Goal: Task Accomplishment & Management: Manage account settings

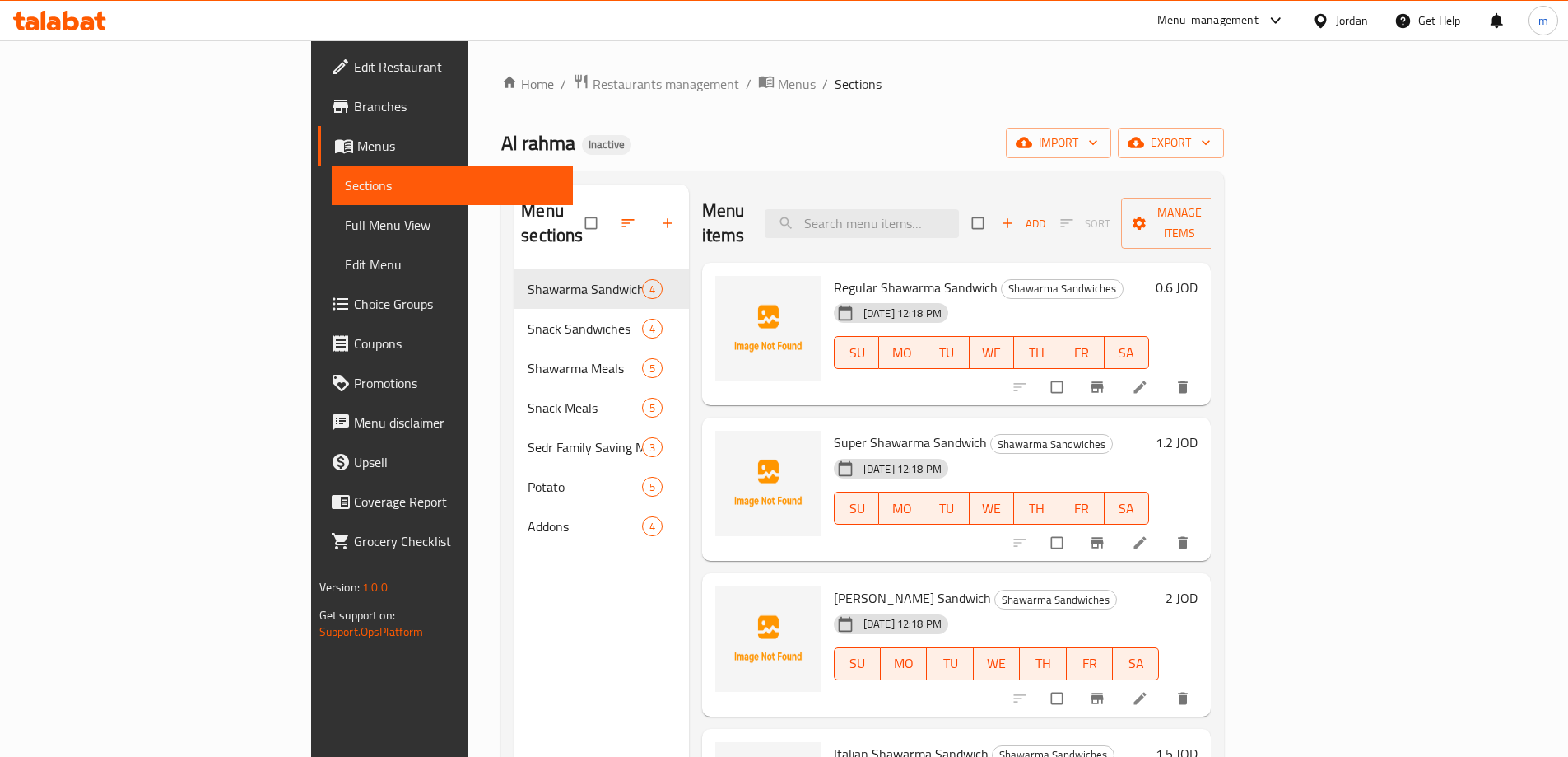
click at [1336, 24] on div "Jordan" at bounding box center [1352, 21] width 32 height 18
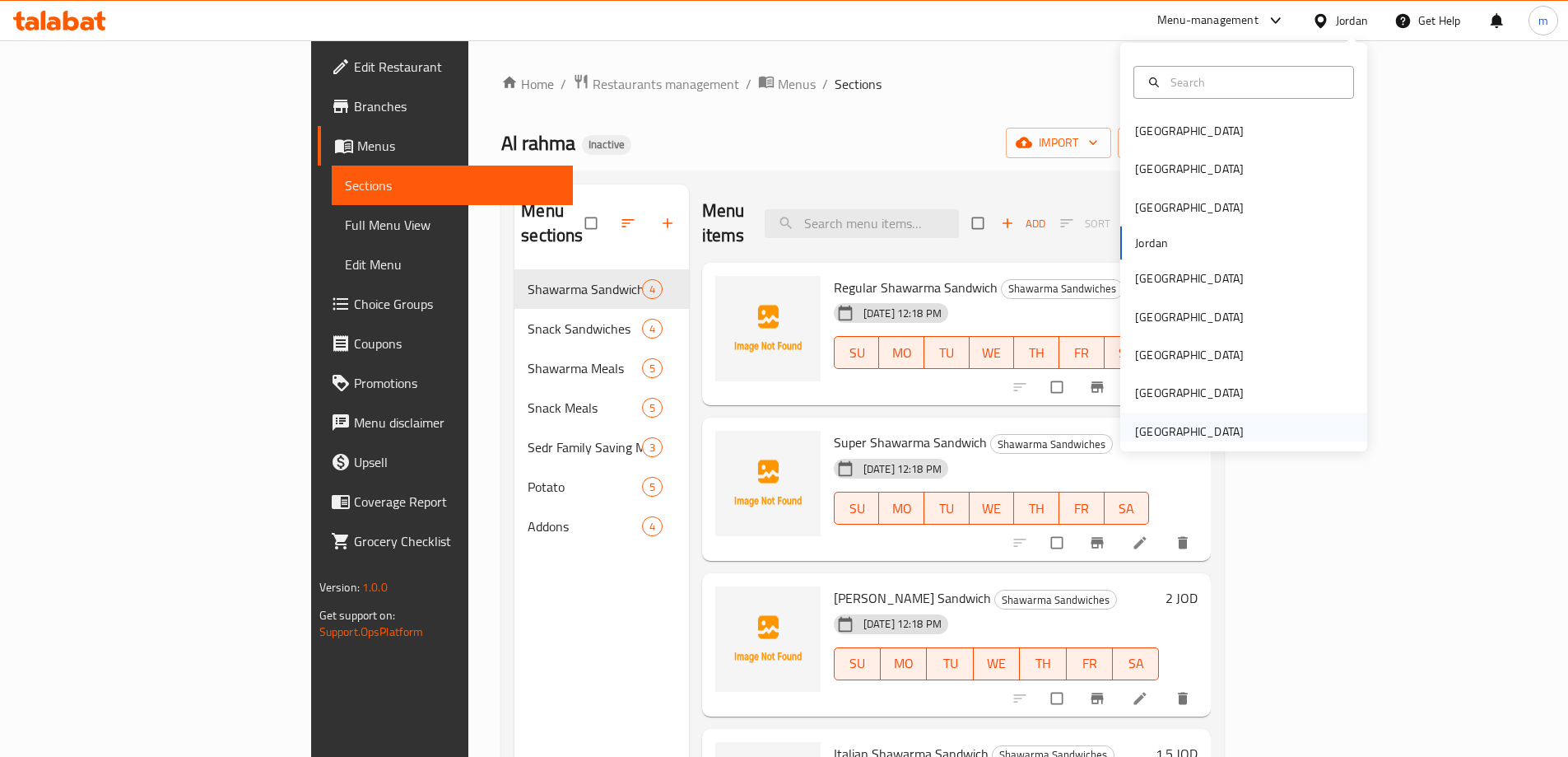
click at [1174, 431] on div "[GEOGRAPHIC_DATA]" at bounding box center [1188, 431] width 109 height 18
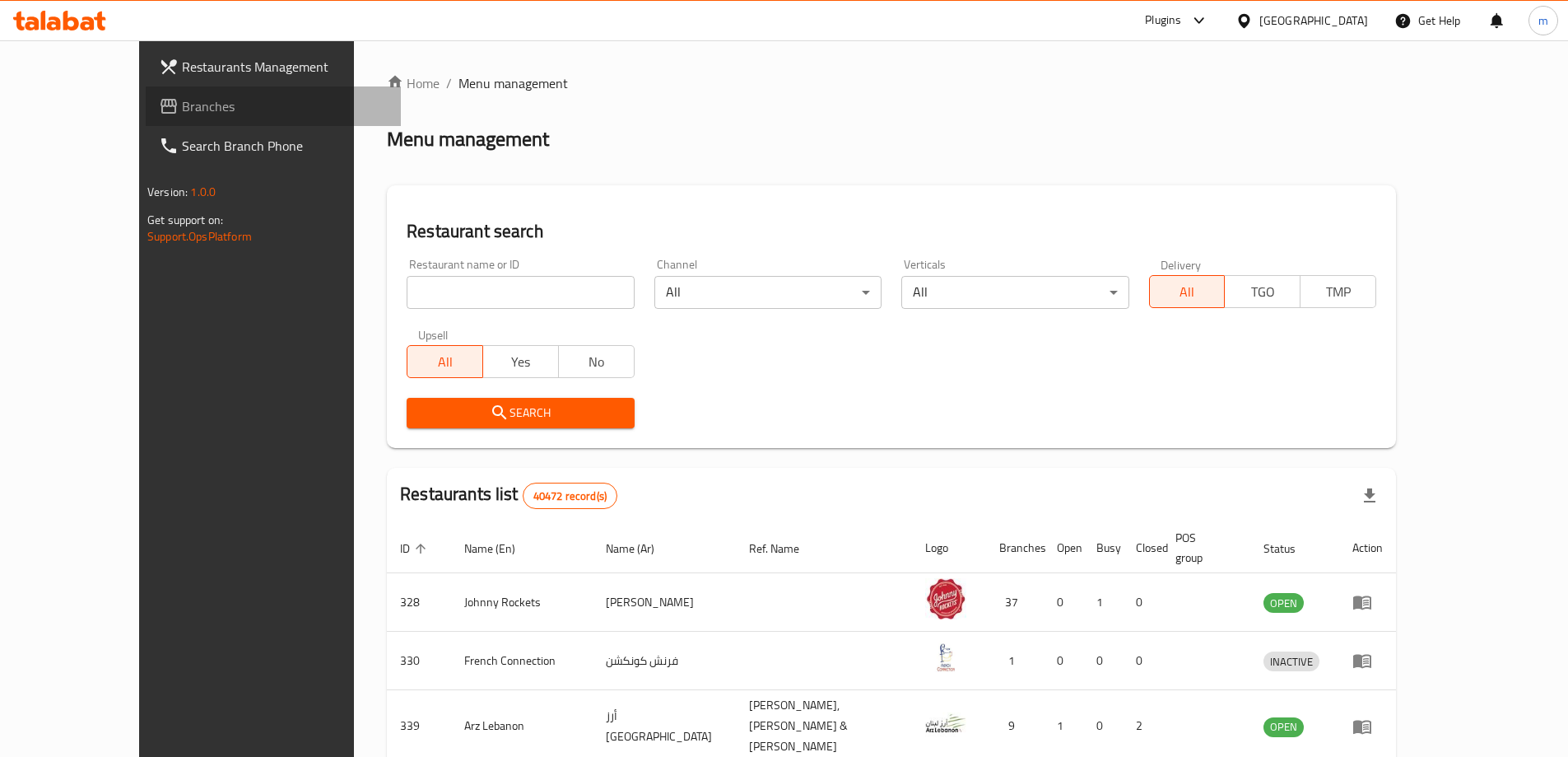
click at [182, 103] on span "Branches" at bounding box center [285, 106] width 206 height 20
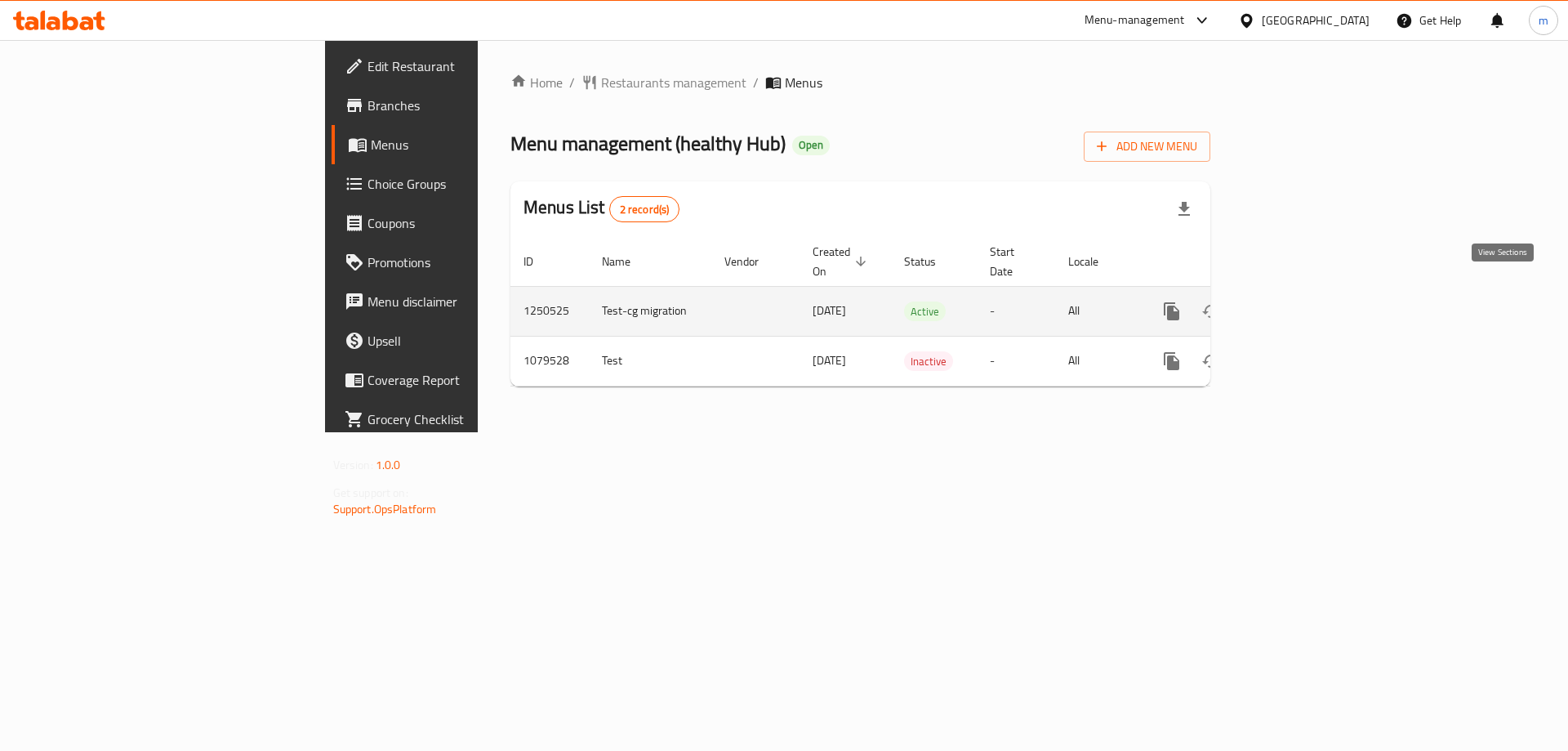
click at [1299, 301] on icon "enhanced table" at bounding box center [1289, 311] width 20 height 20
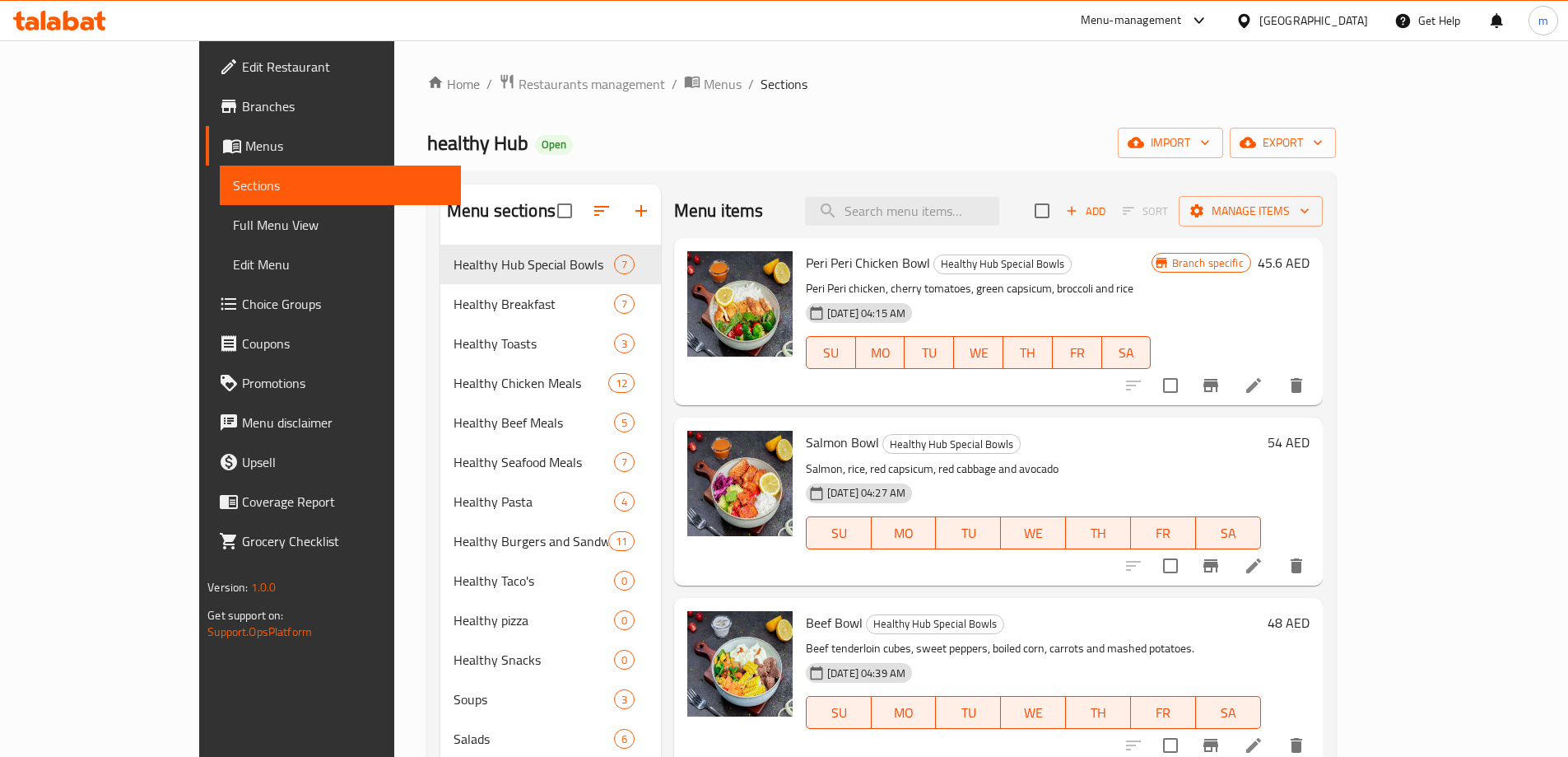
click at [232, 233] on span "Full Menu View" at bounding box center [339, 224] width 215 height 20
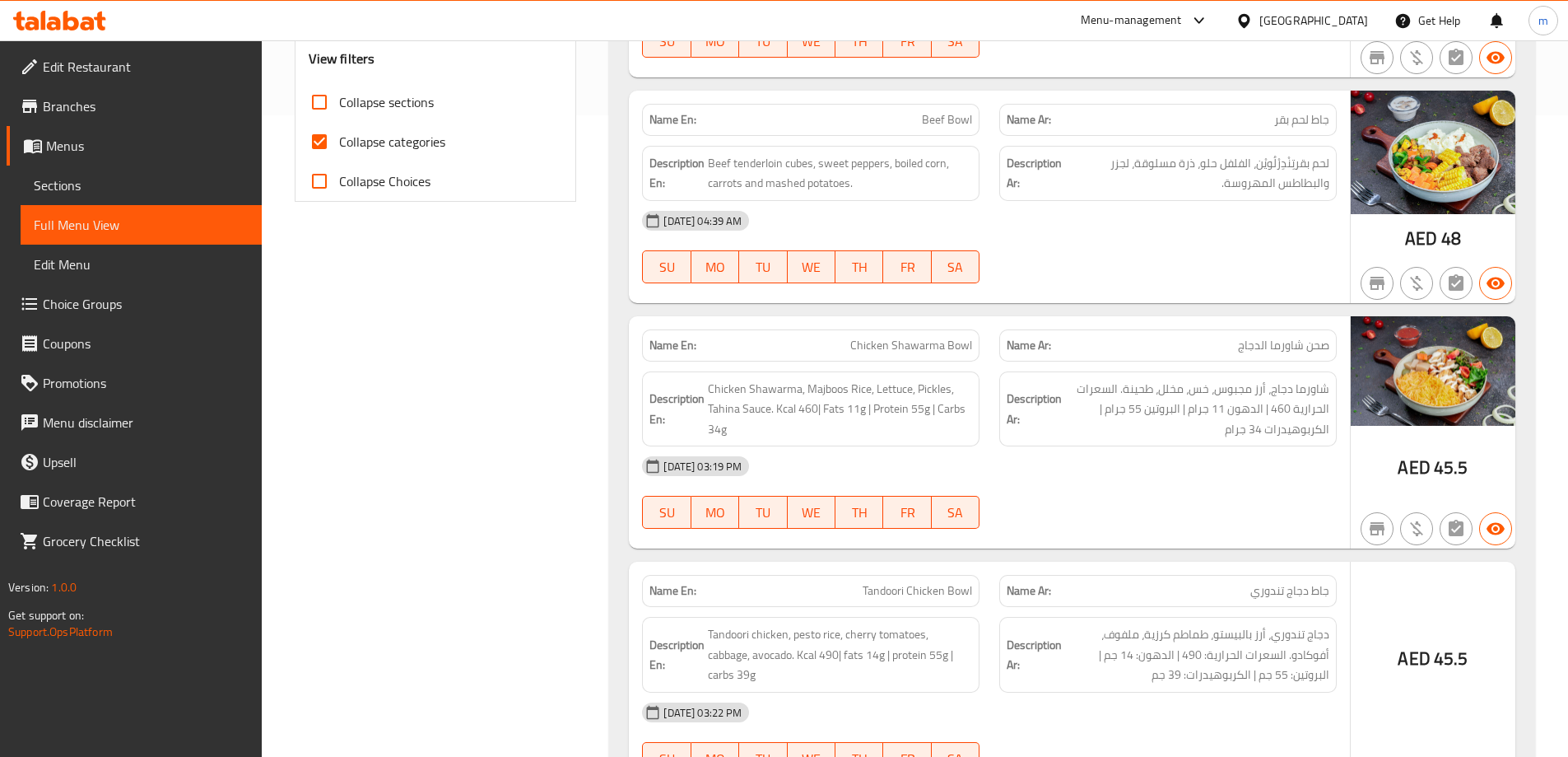
scroll to position [659, 0]
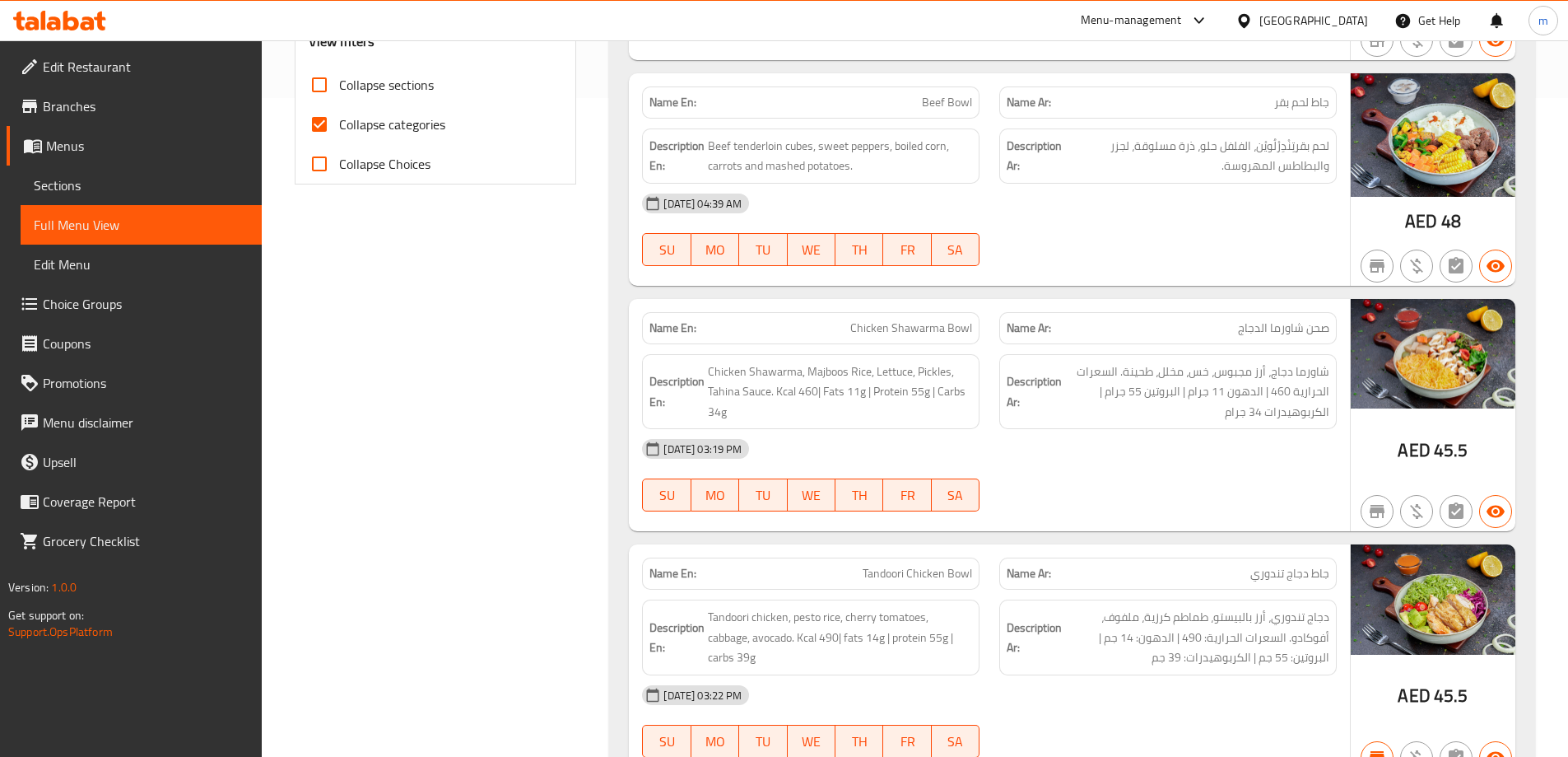
click at [316, 120] on input "Collapse categories" at bounding box center [320, 124] width 39 height 40
checkbox input "false"
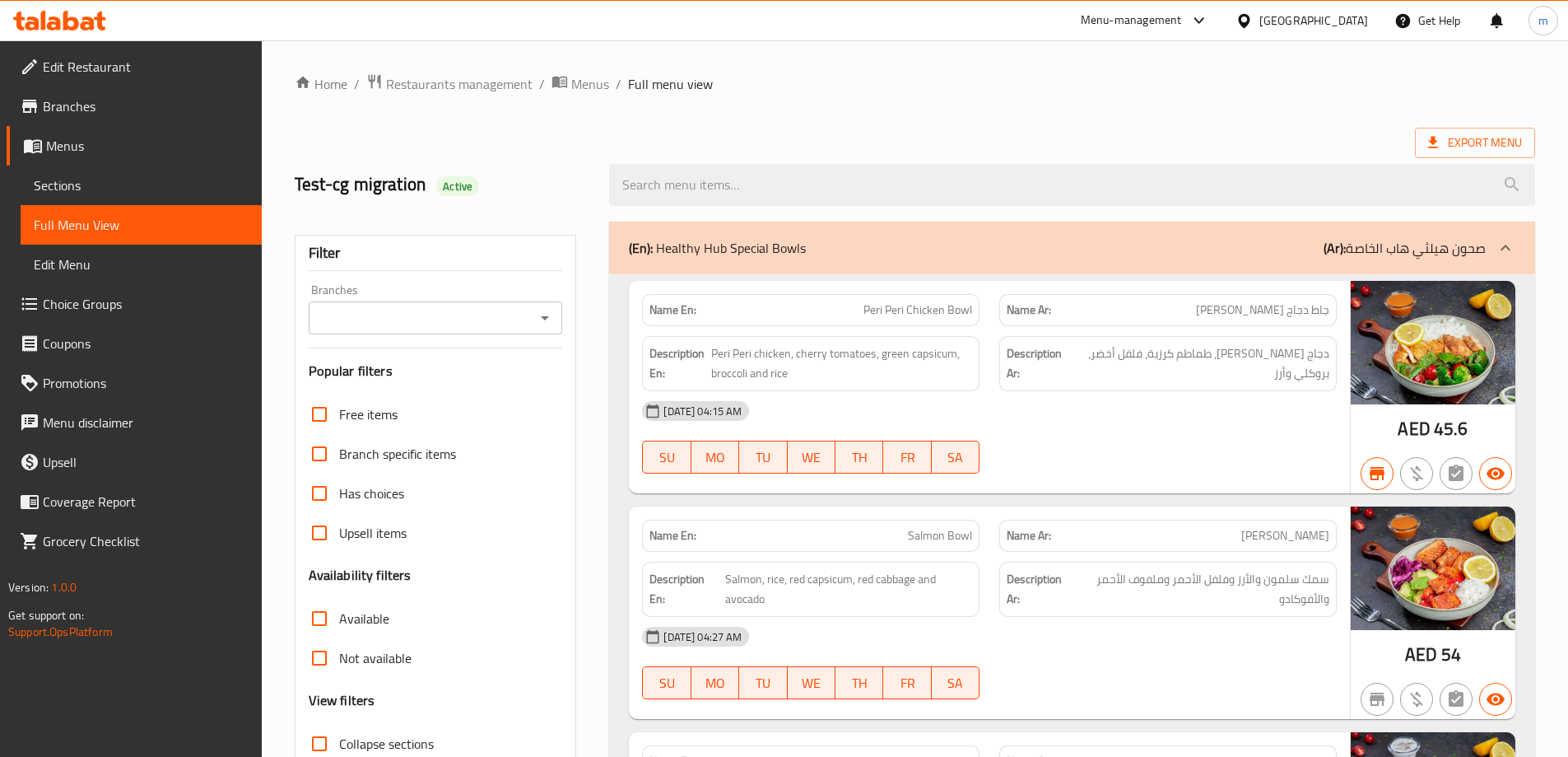
click at [483, 322] on input "Branches" at bounding box center [422, 318] width 217 height 23
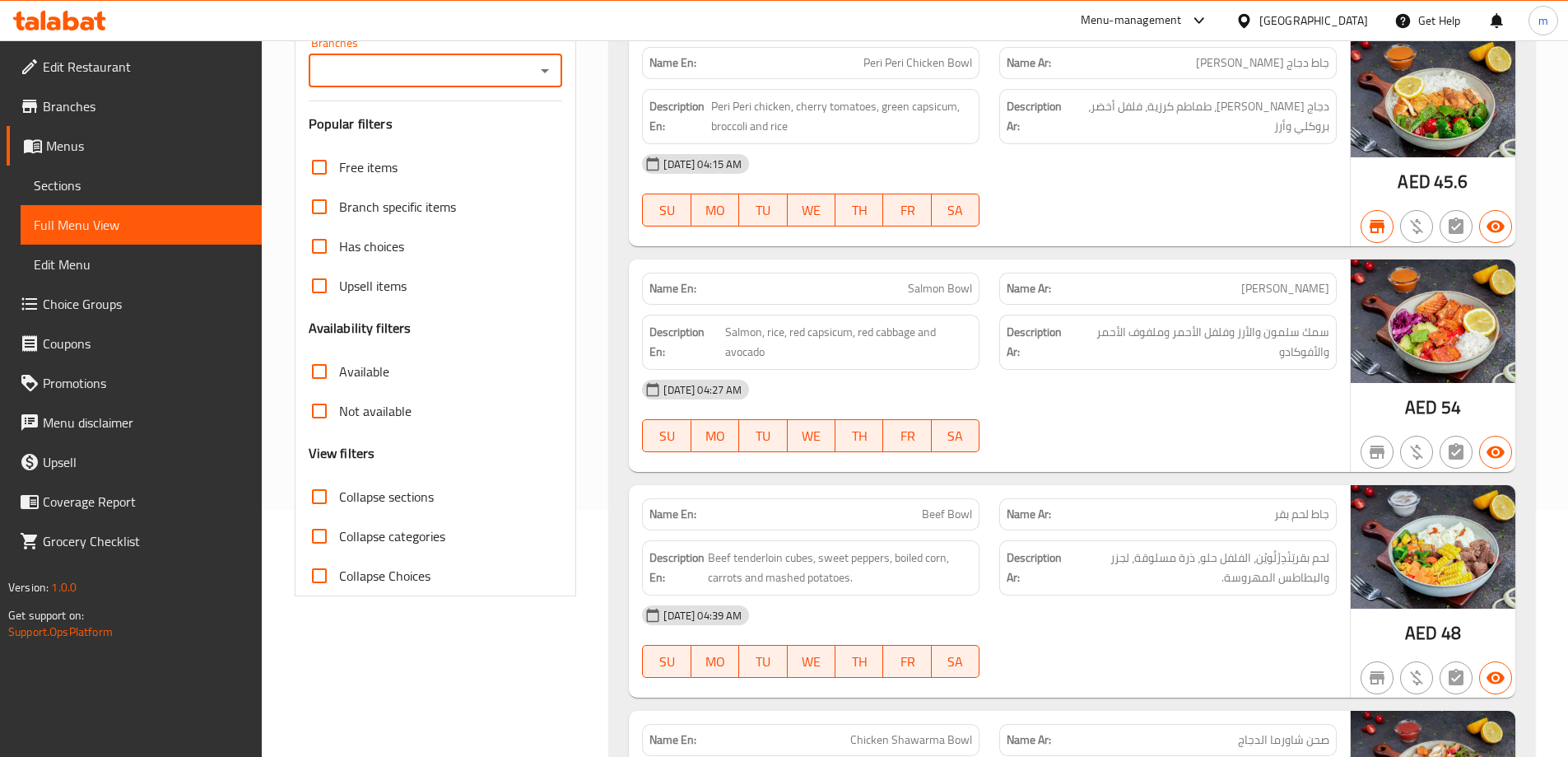
click at [546, 65] on icon "Open" at bounding box center [545, 71] width 20 height 20
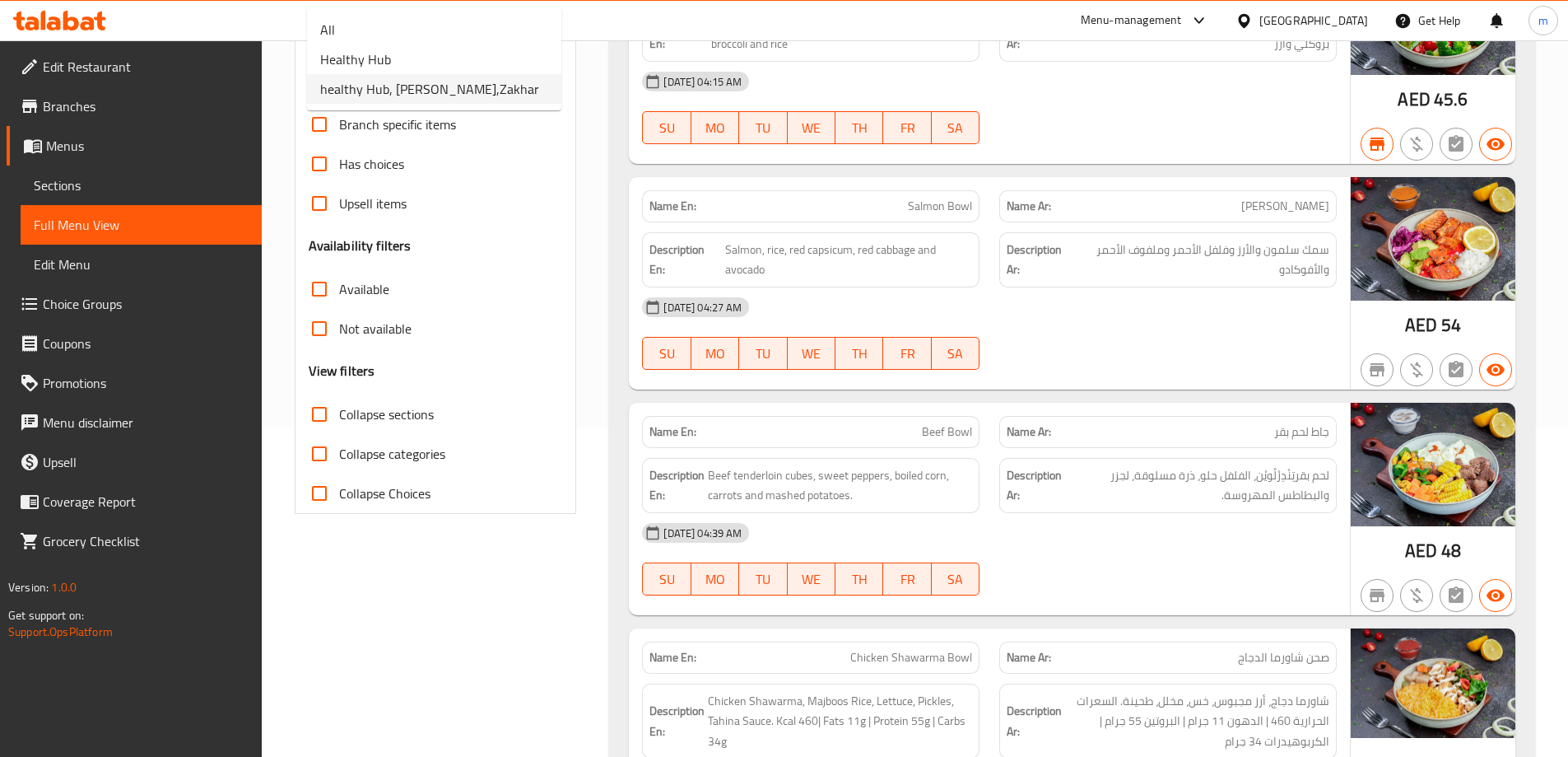
click at [465, 95] on span "healthy Hub, Zakher,Zakhar" at bounding box center [430, 89] width 219 height 20
type input "healthy Hub, Zakher,Zakhar"
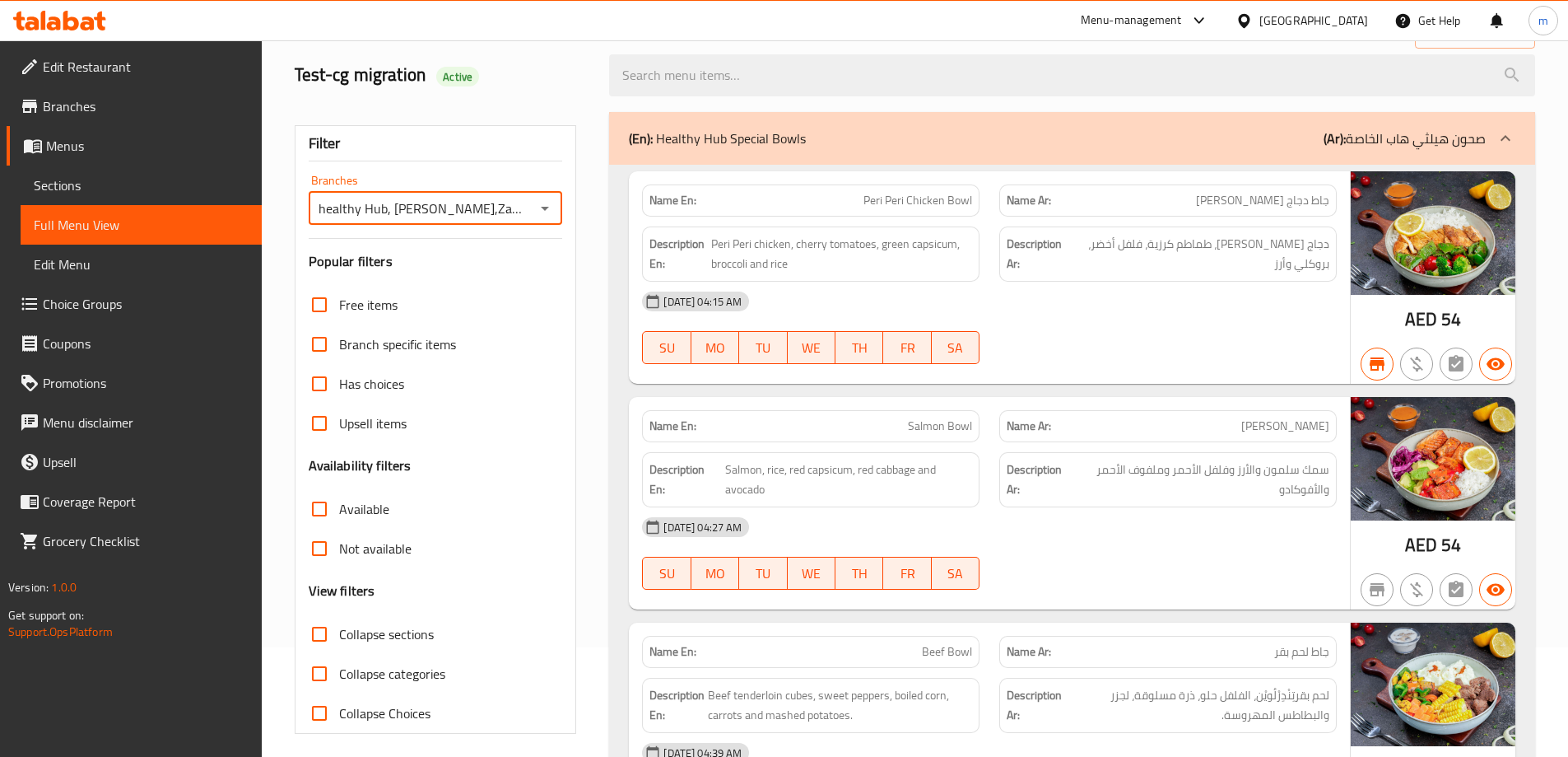
scroll to position [0, 0]
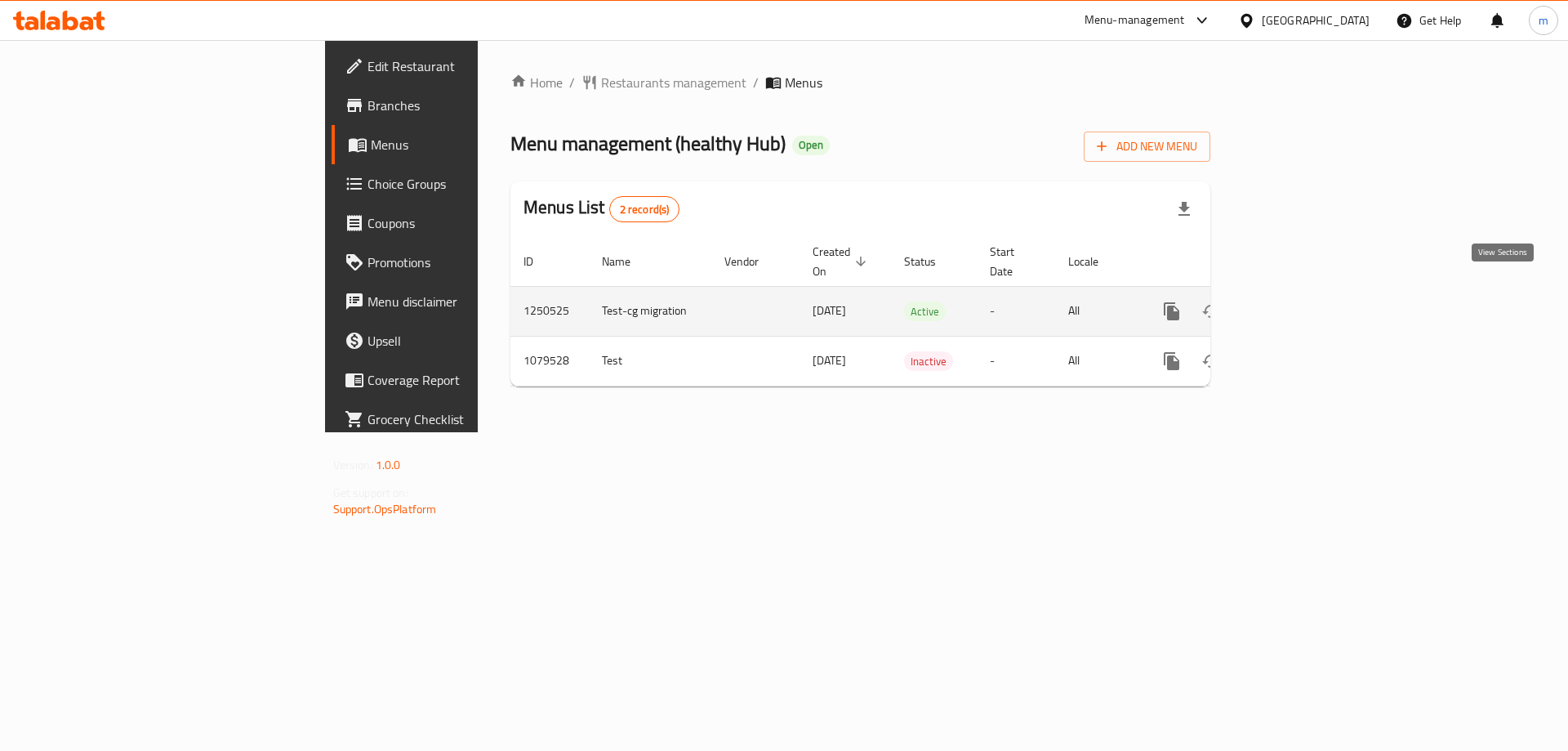
click at [1299, 301] on icon "enhanced table" at bounding box center [1289, 311] width 20 height 20
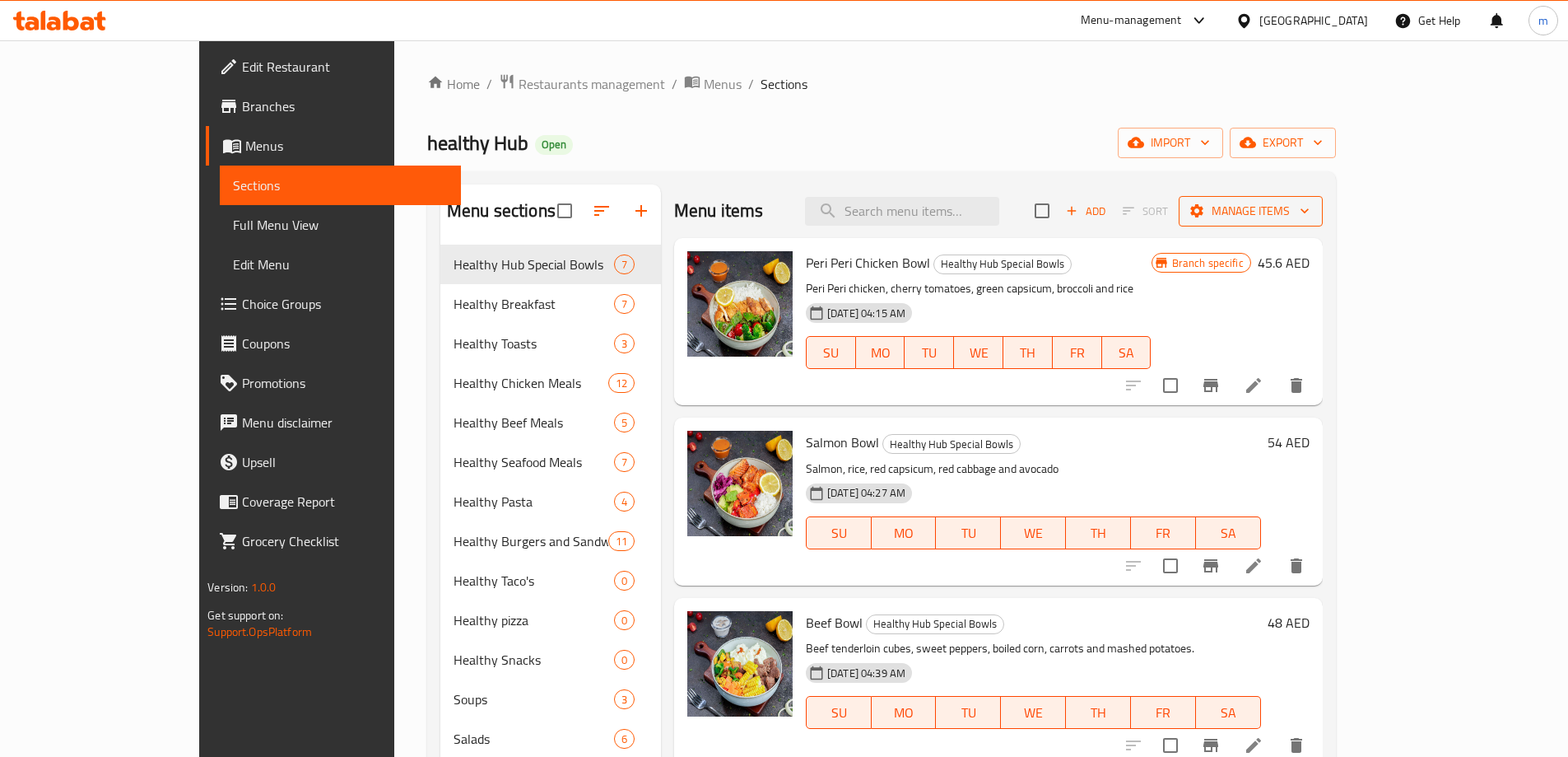
click at [1310, 205] on span "Manage items" at bounding box center [1250, 211] width 118 height 21
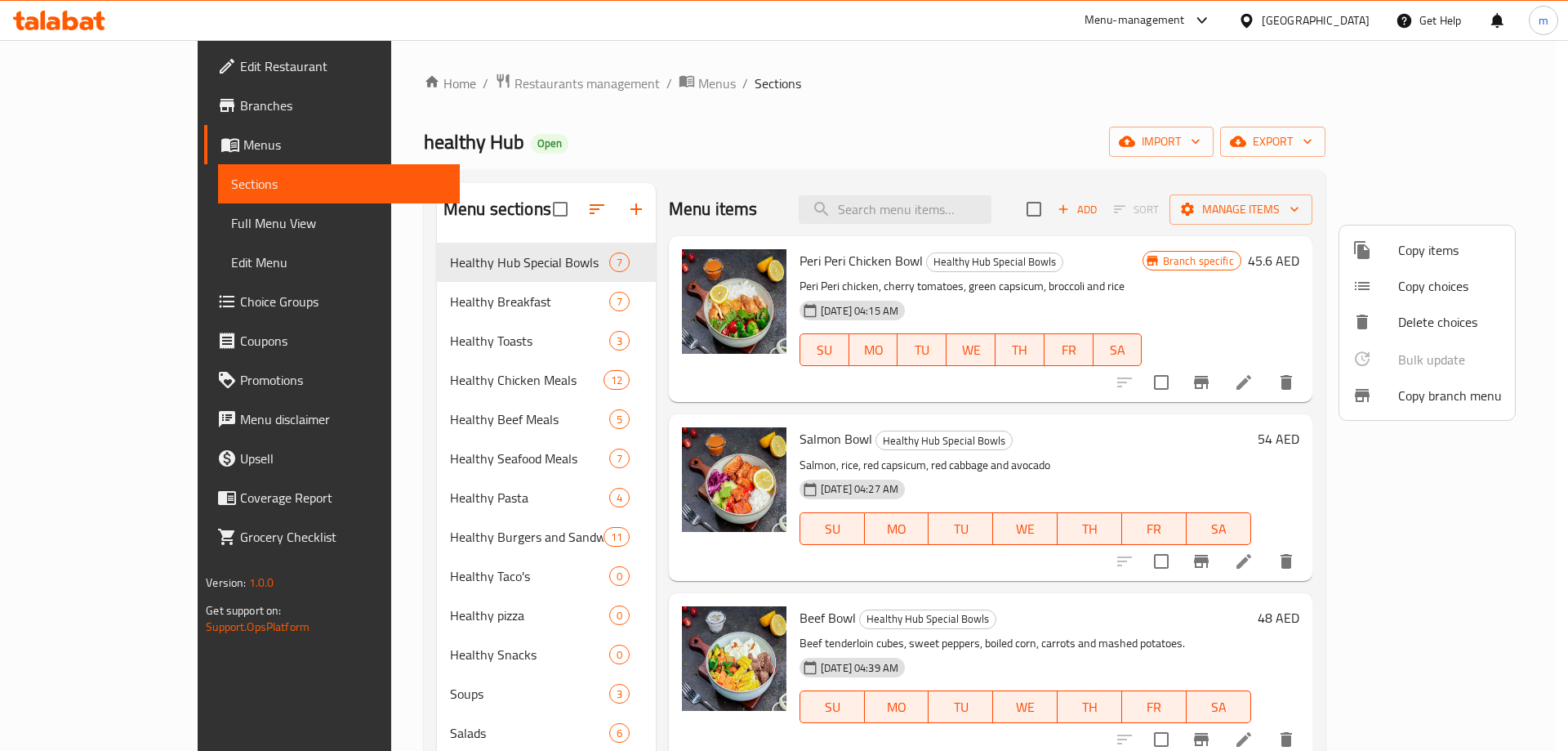
click at [1412, 401] on span "Copy branch menu" at bounding box center [1450, 396] width 103 height 20
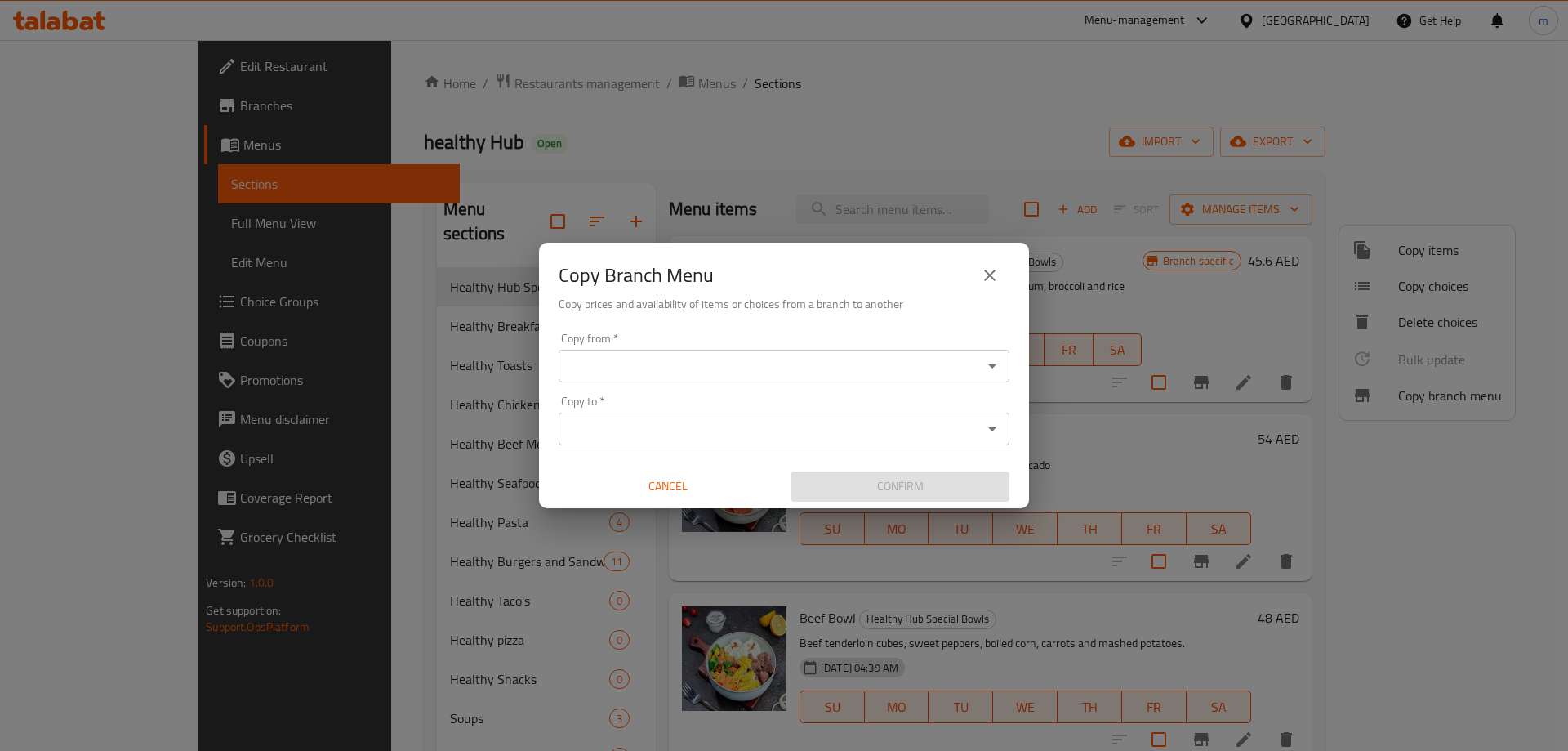
click at [760, 358] on input "Copy from   *" at bounding box center [770, 366] width 414 height 23
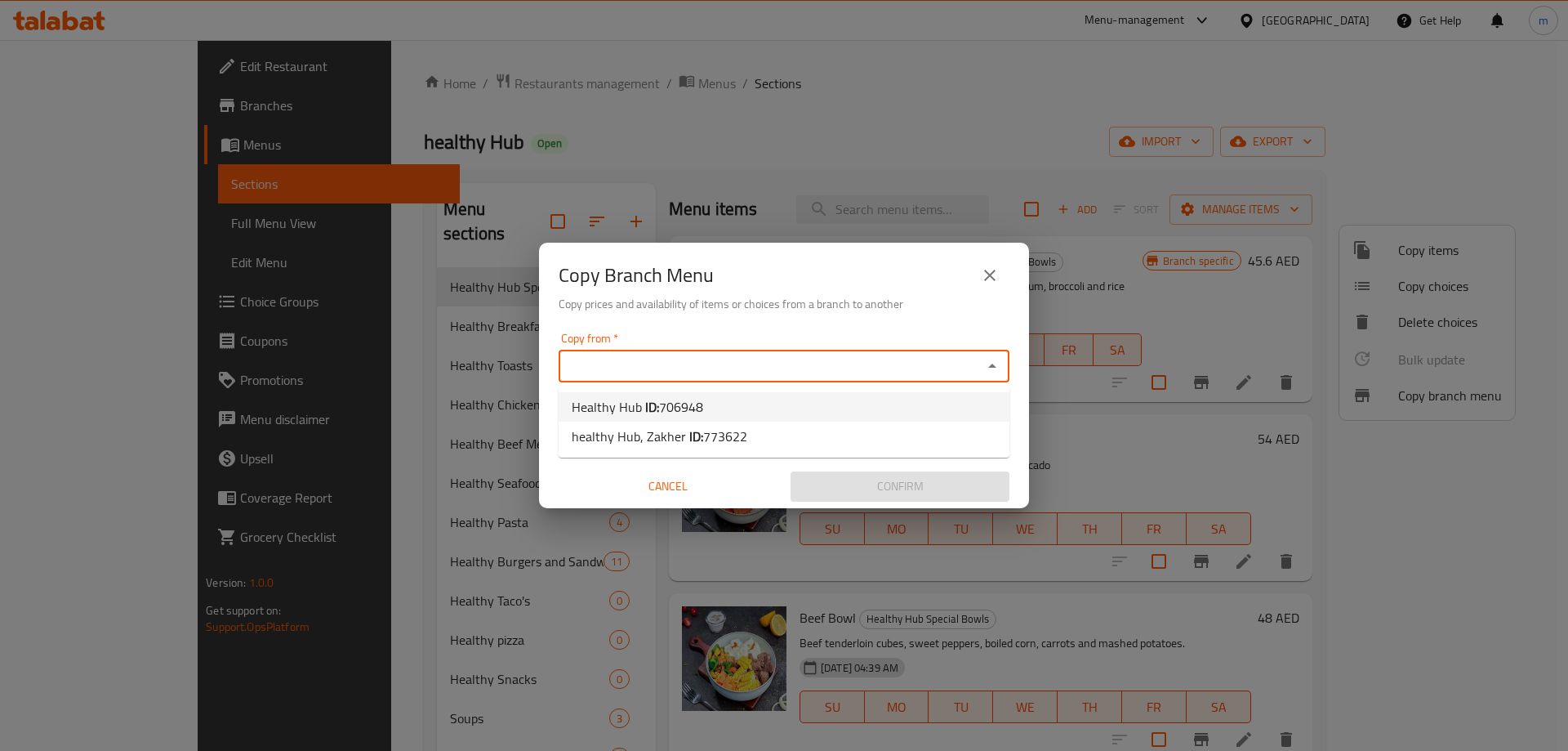
click at [736, 399] on li "Healthy Hub ID: 706948" at bounding box center [784, 406] width 451 height 29
type input "Healthy Hub"
click at [734, 428] on input "Copy to   *" at bounding box center [770, 429] width 414 height 23
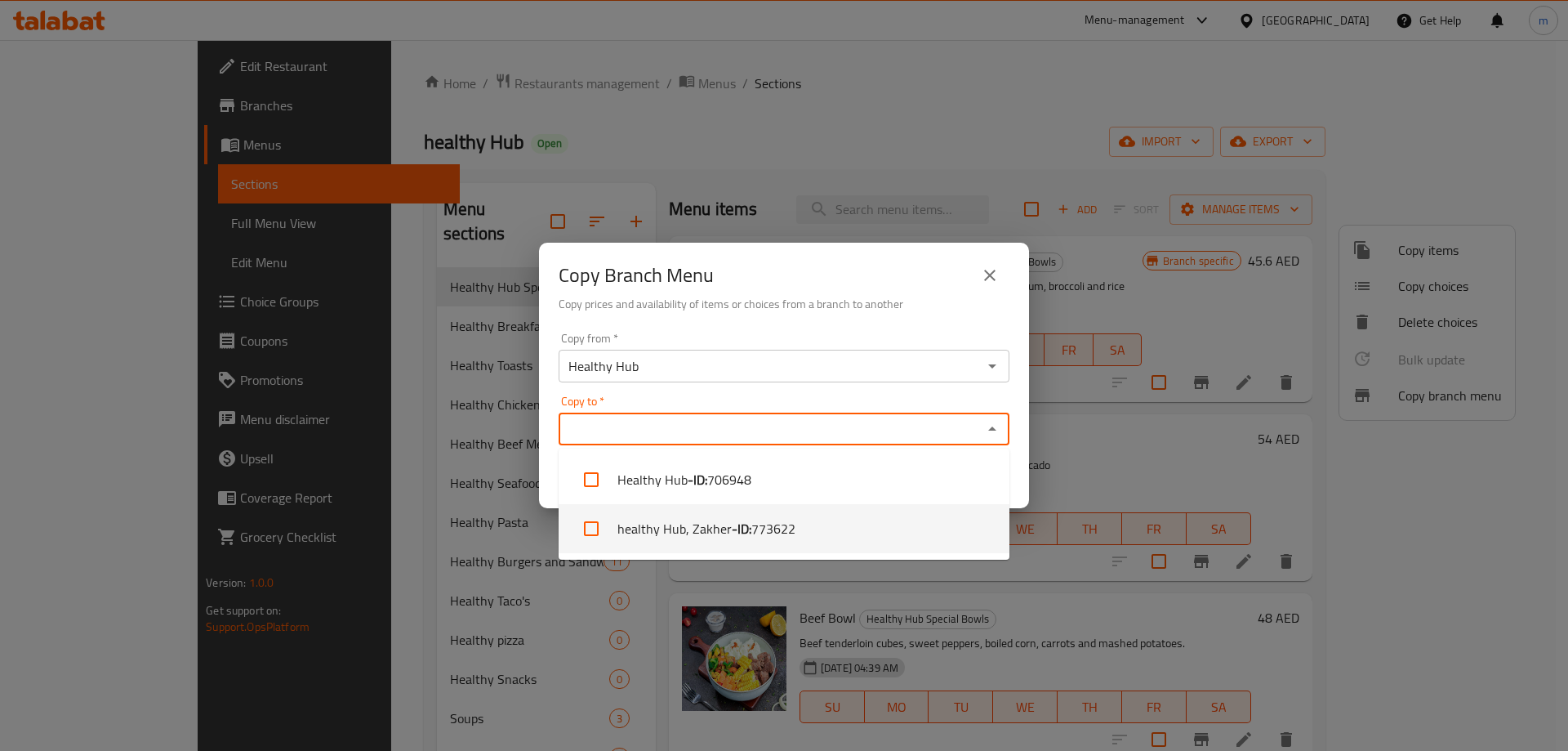
click at [732, 522] on b "- ID:" at bounding box center [742, 528] width 20 height 20
checkbox input "true"
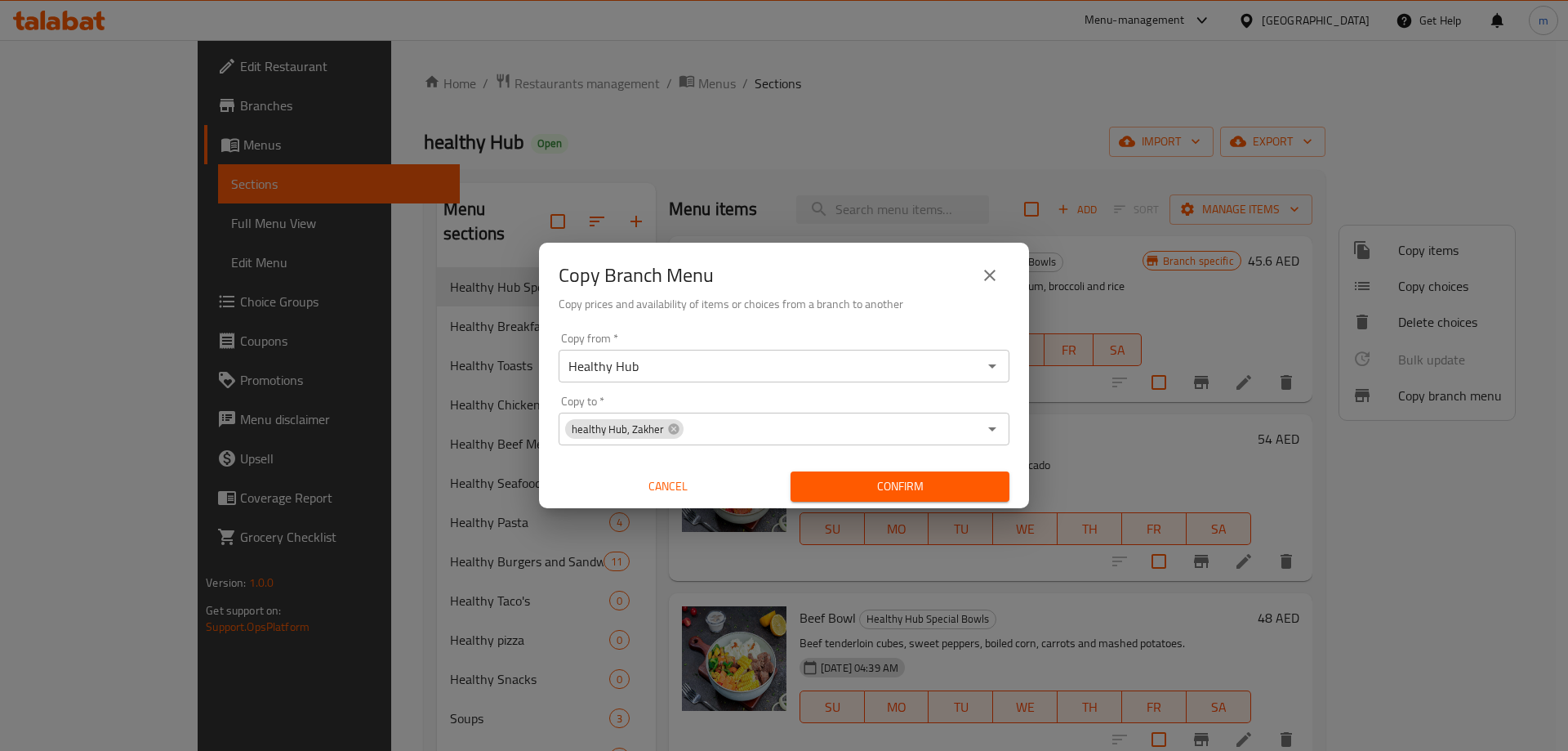
click at [703, 430] on input "Copy to   *" at bounding box center [831, 429] width 292 height 23
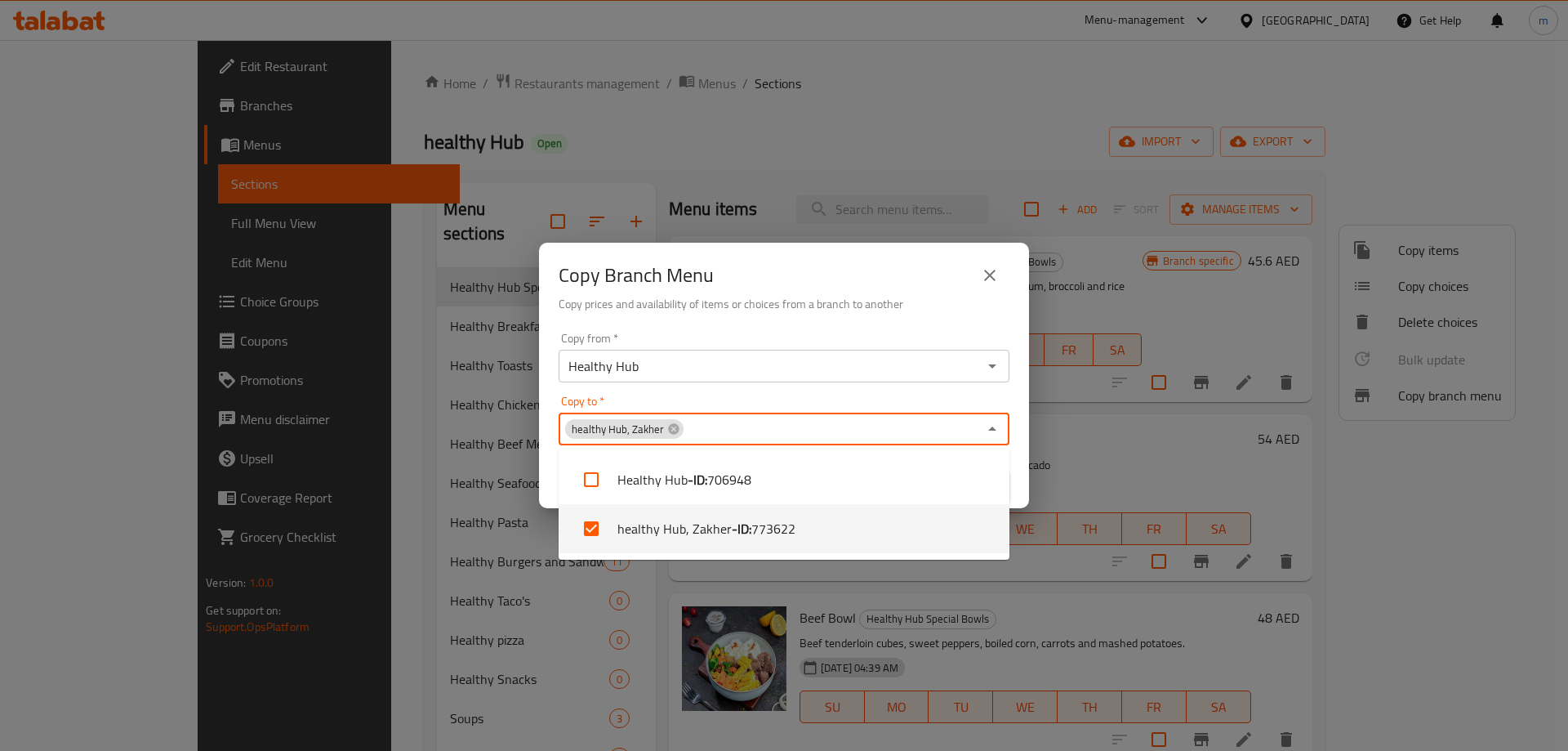
click at [730, 397] on div "Copy to   * healthy Hub, Zakher Copy to *" at bounding box center [784, 420] width 451 height 50
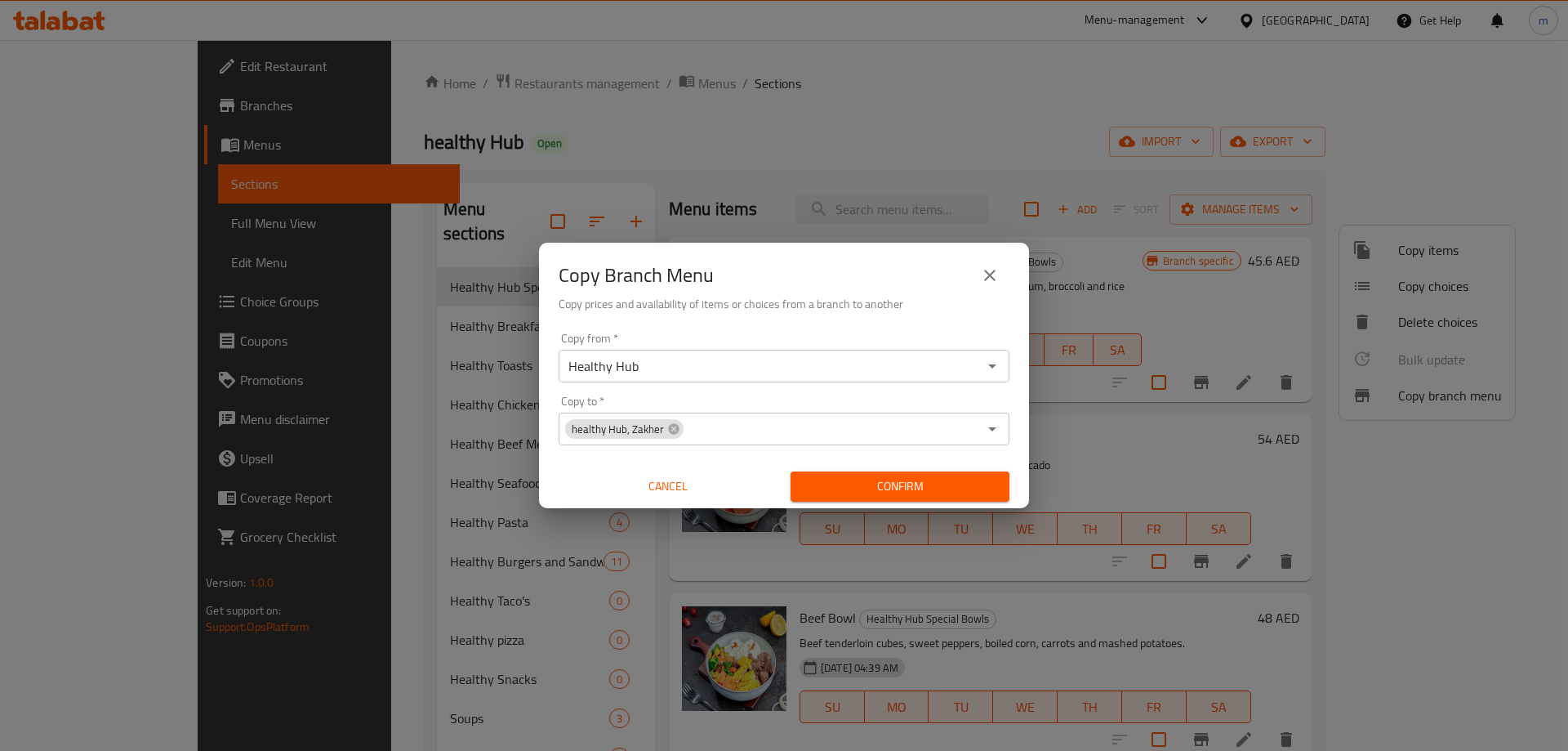
click at [735, 432] on input "Copy to   *" at bounding box center [831, 429] width 292 height 23
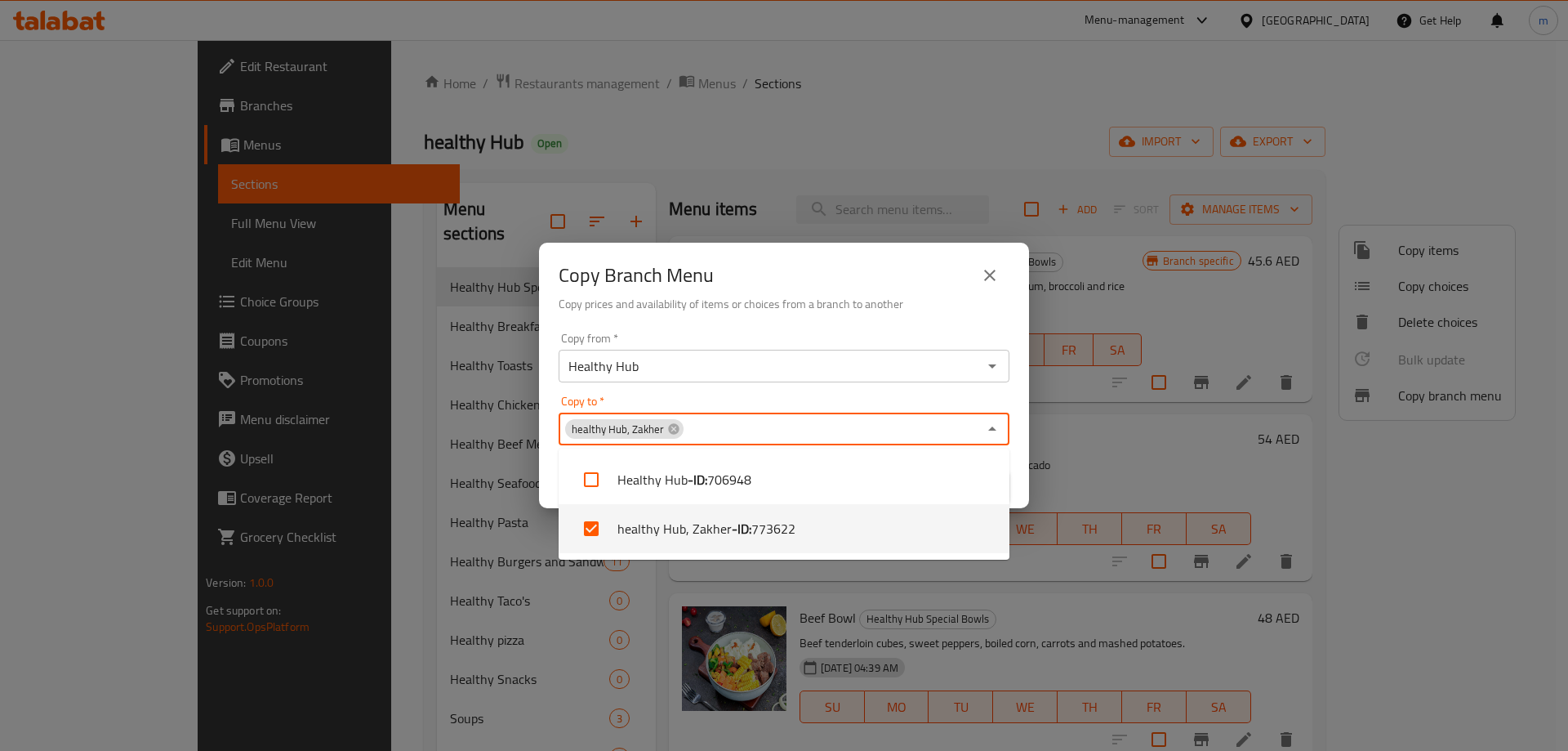
click at [735, 432] on input "Copy to   *" at bounding box center [831, 429] width 292 height 23
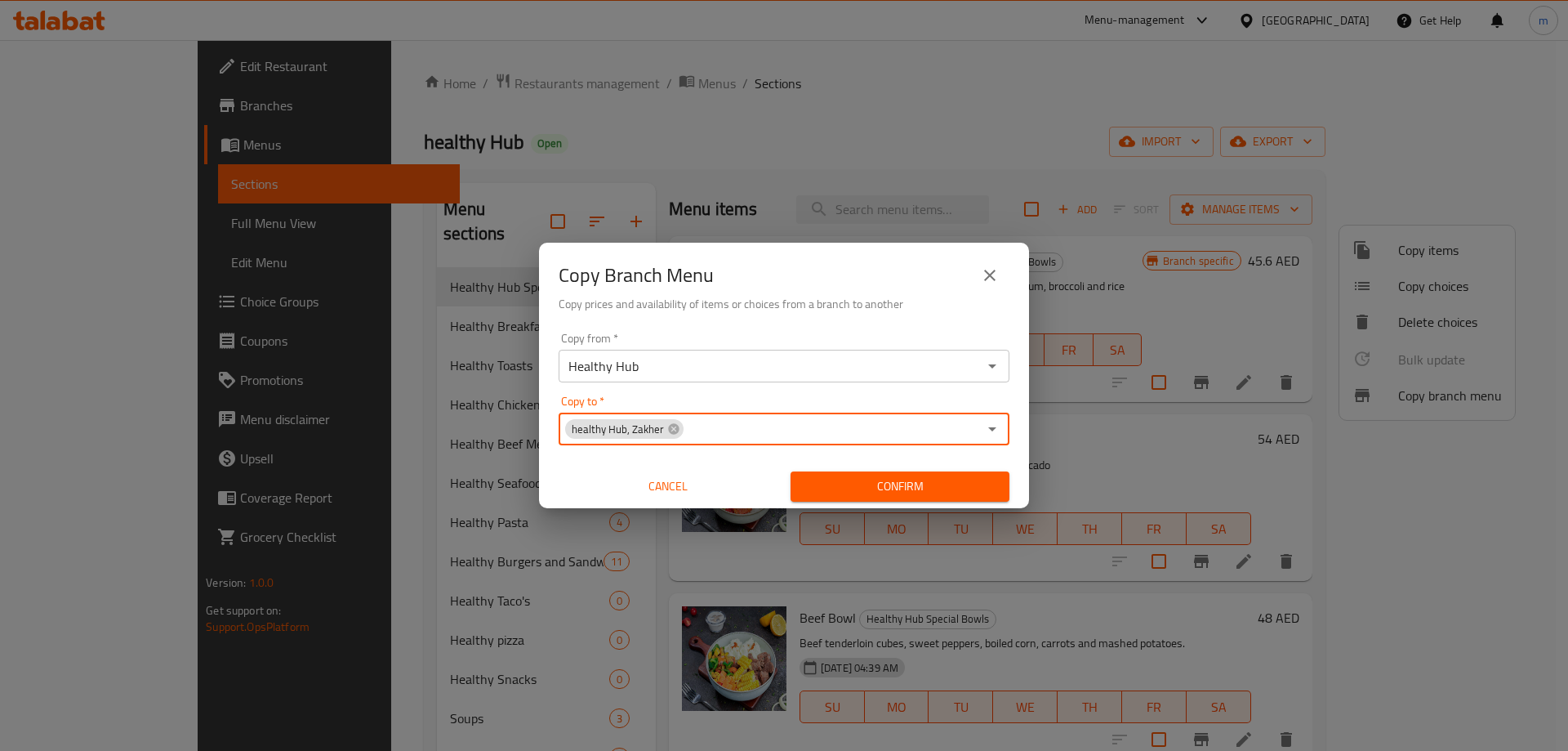
click at [869, 488] on span "Confirm" at bounding box center [899, 486] width 192 height 20
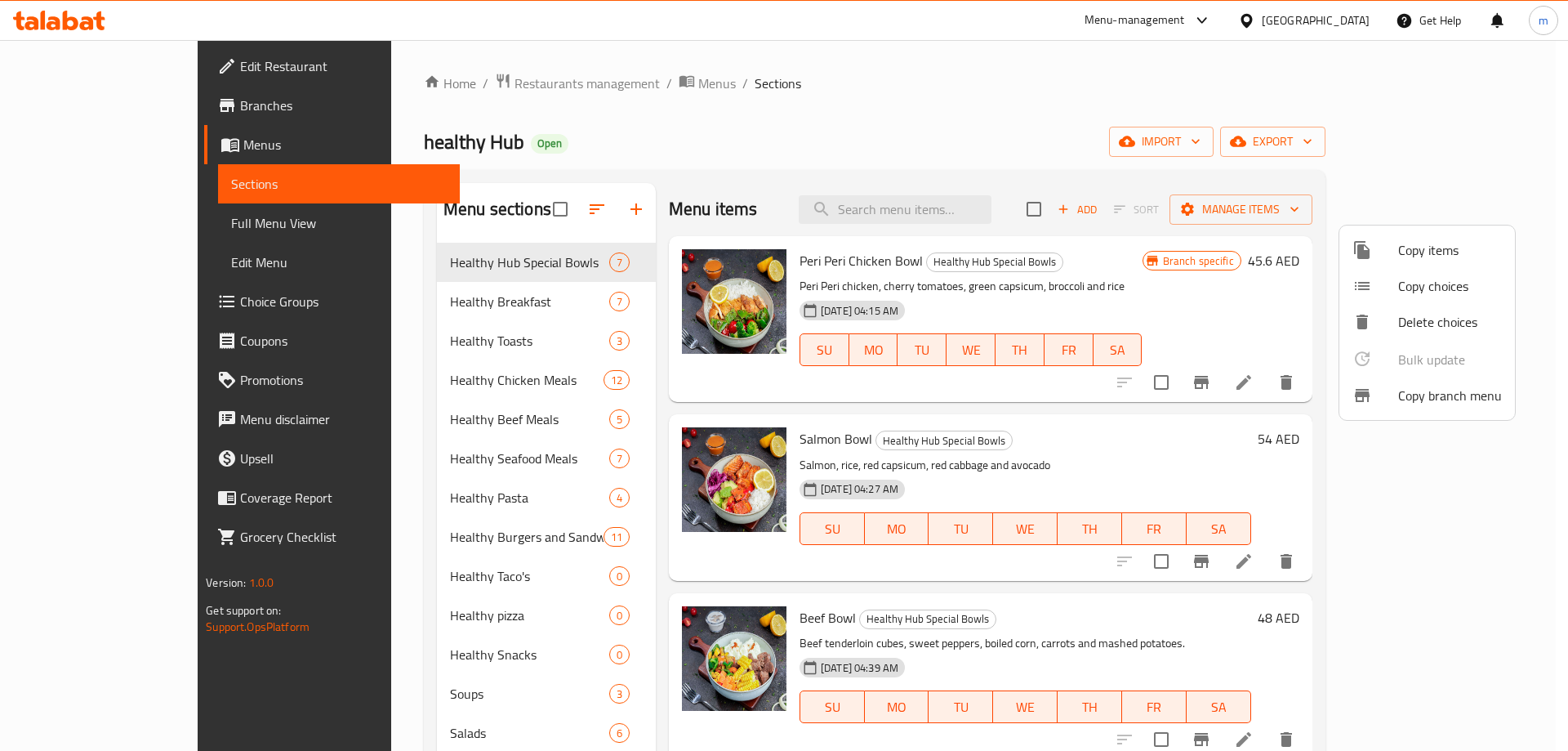
click at [70, 227] on div at bounding box center [784, 375] width 1568 height 751
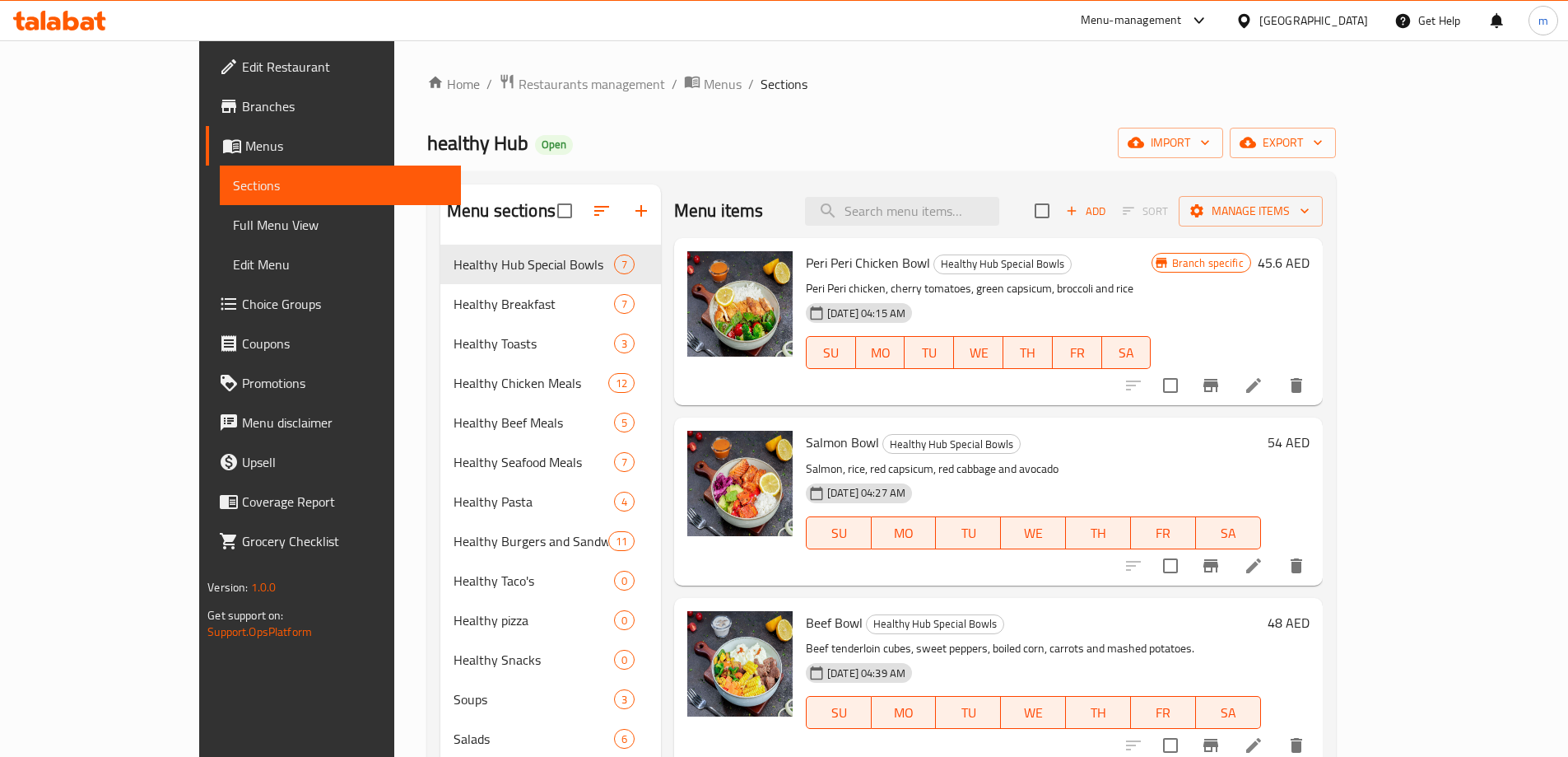
click at [232, 229] on span "Full Menu View" at bounding box center [339, 224] width 215 height 20
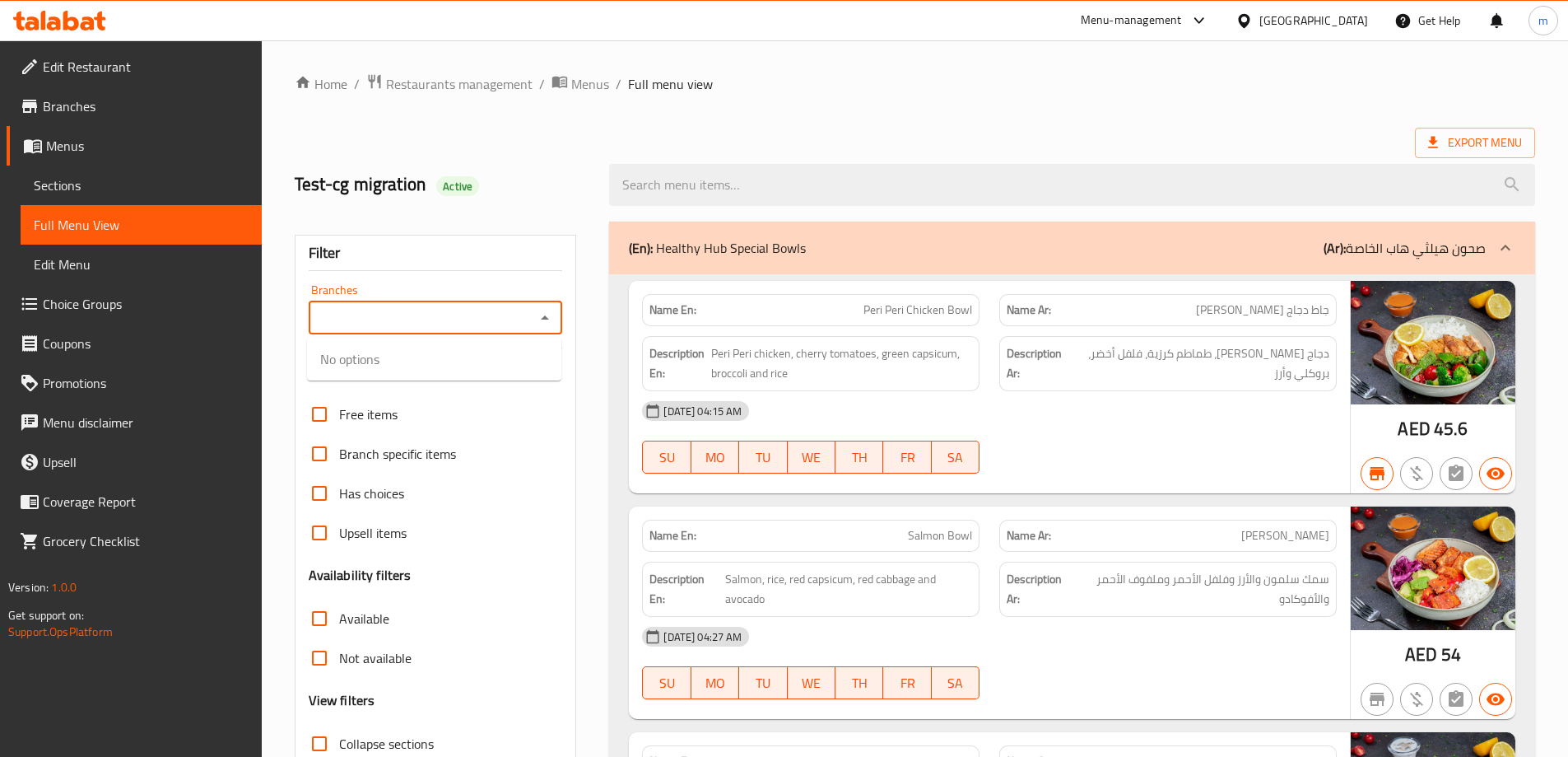
click at [451, 318] on input "Branches" at bounding box center [422, 318] width 217 height 23
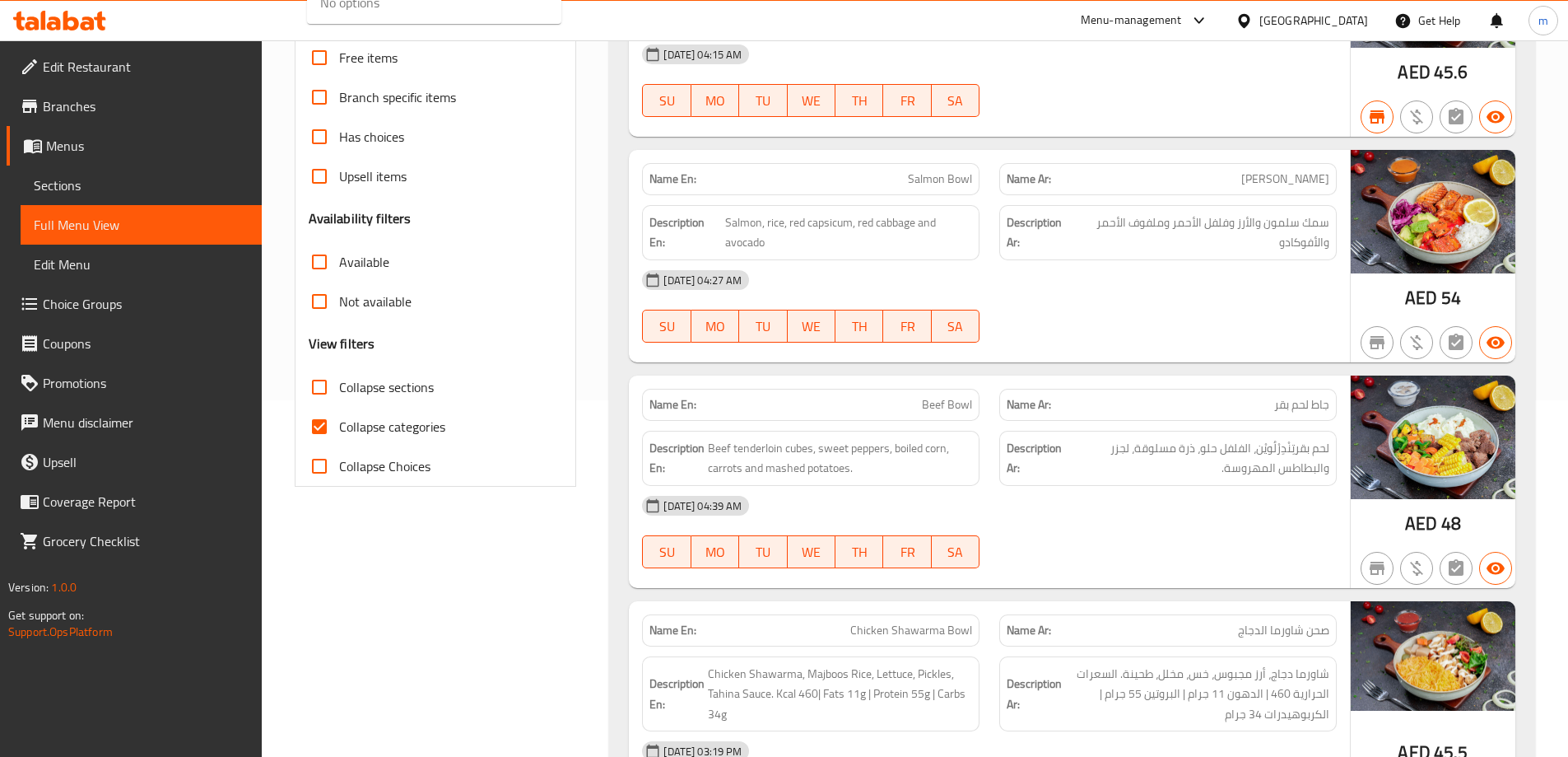
scroll to position [411, 0]
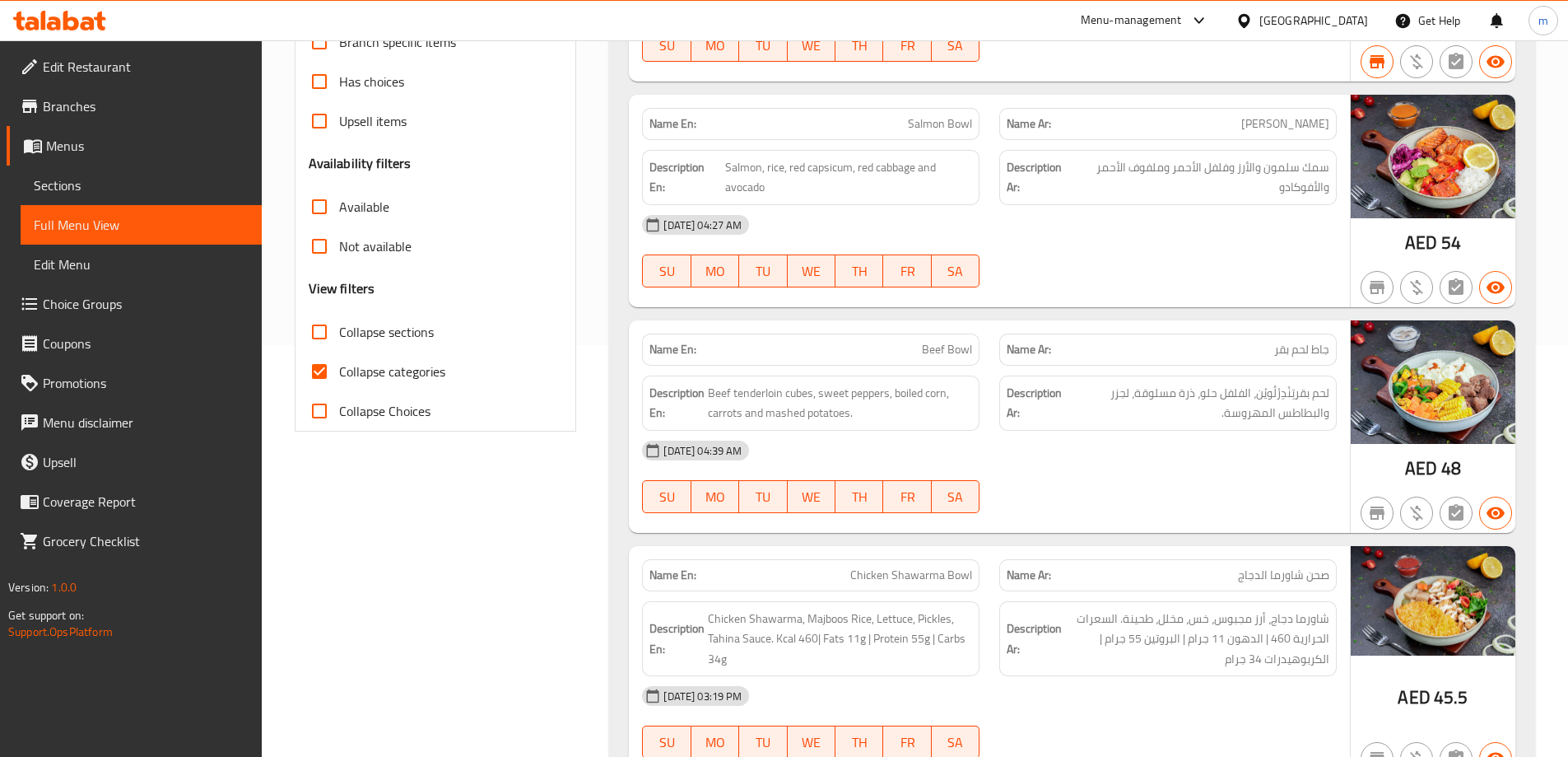
click at [322, 365] on input "Collapse categories" at bounding box center [320, 372] width 39 height 40
checkbox input "false"
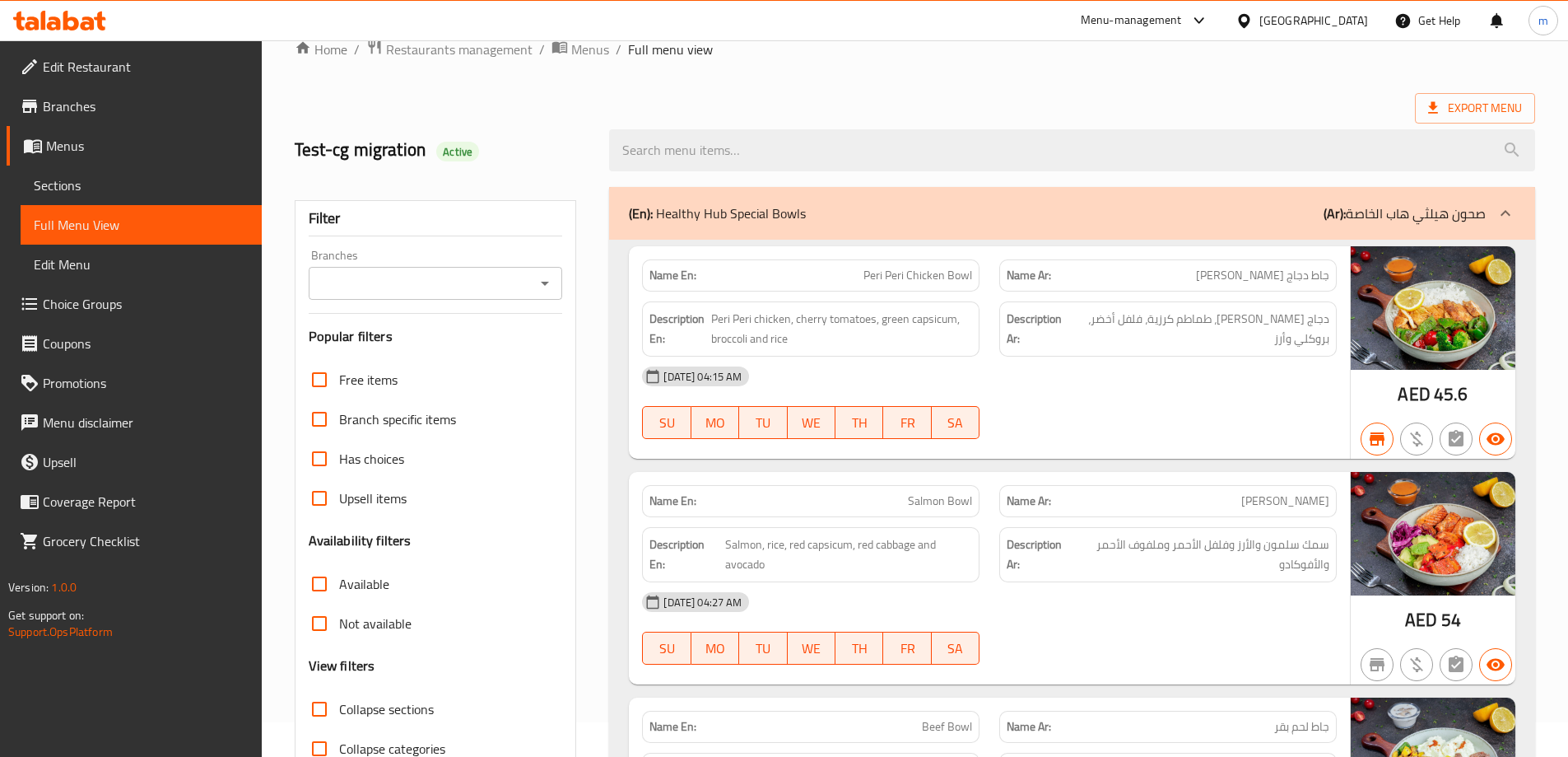
scroll to position [0, 0]
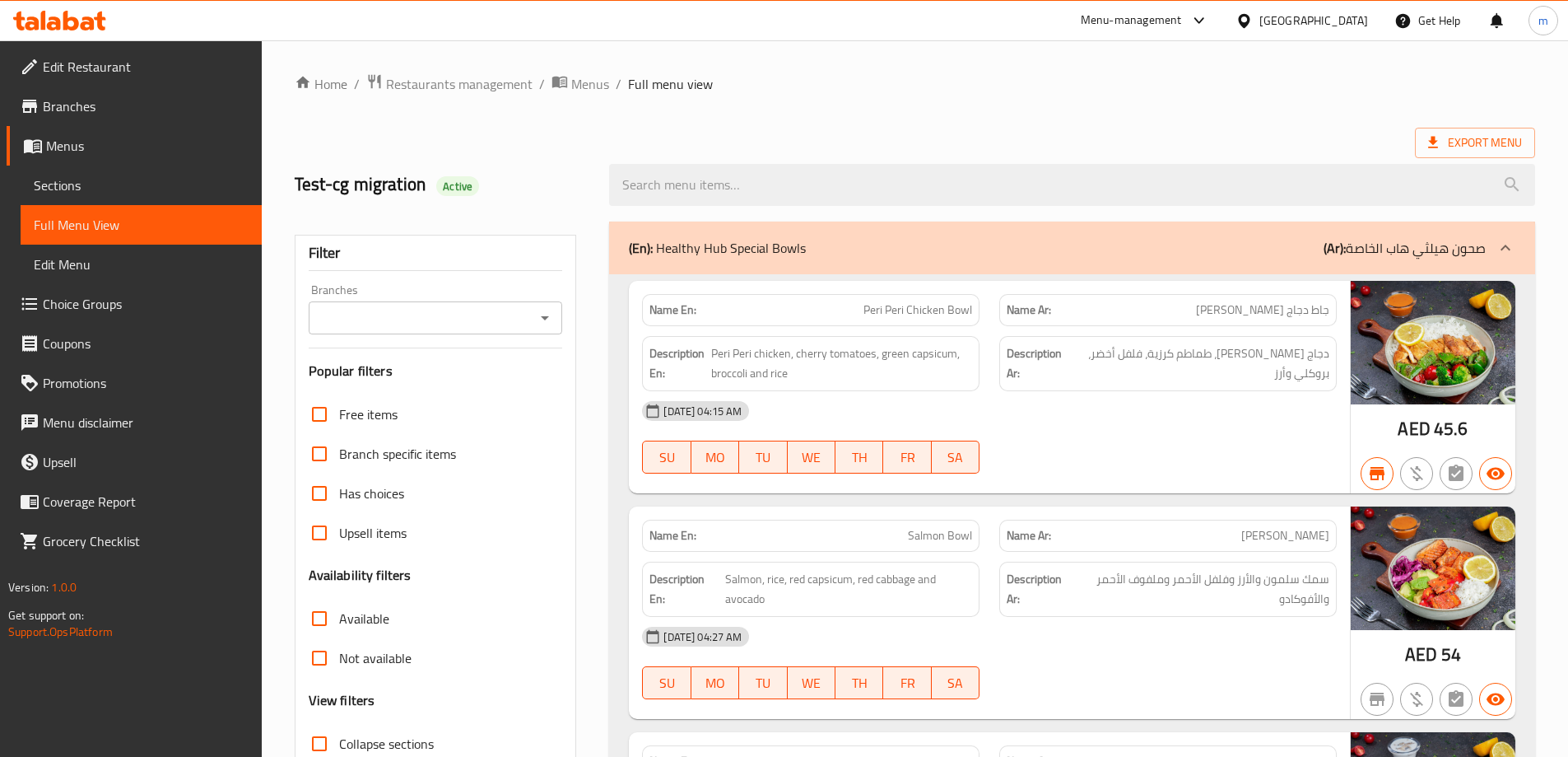
click at [362, 319] on input "Branches" at bounding box center [422, 318] width 217 height 23
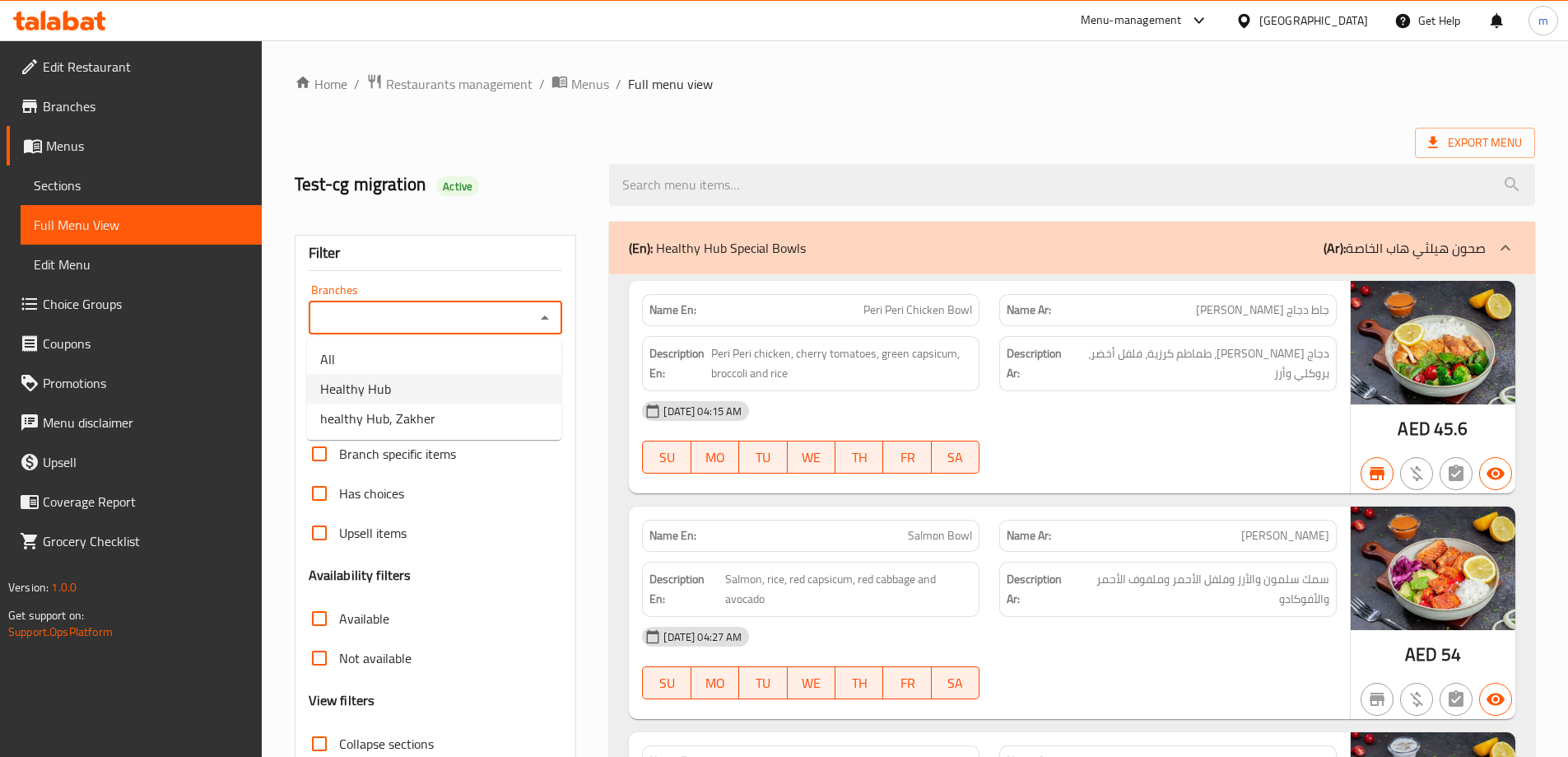
click at [364, 392] on span "Healthy Hub" at bounding box center [355, 389] width 71 height 20
type input "Healthy Hub"
click at [1023, 79] on ol "Home / Restaurants management / Menus / Full menu view" at bounding box center [915, 84] width 1240 height 22
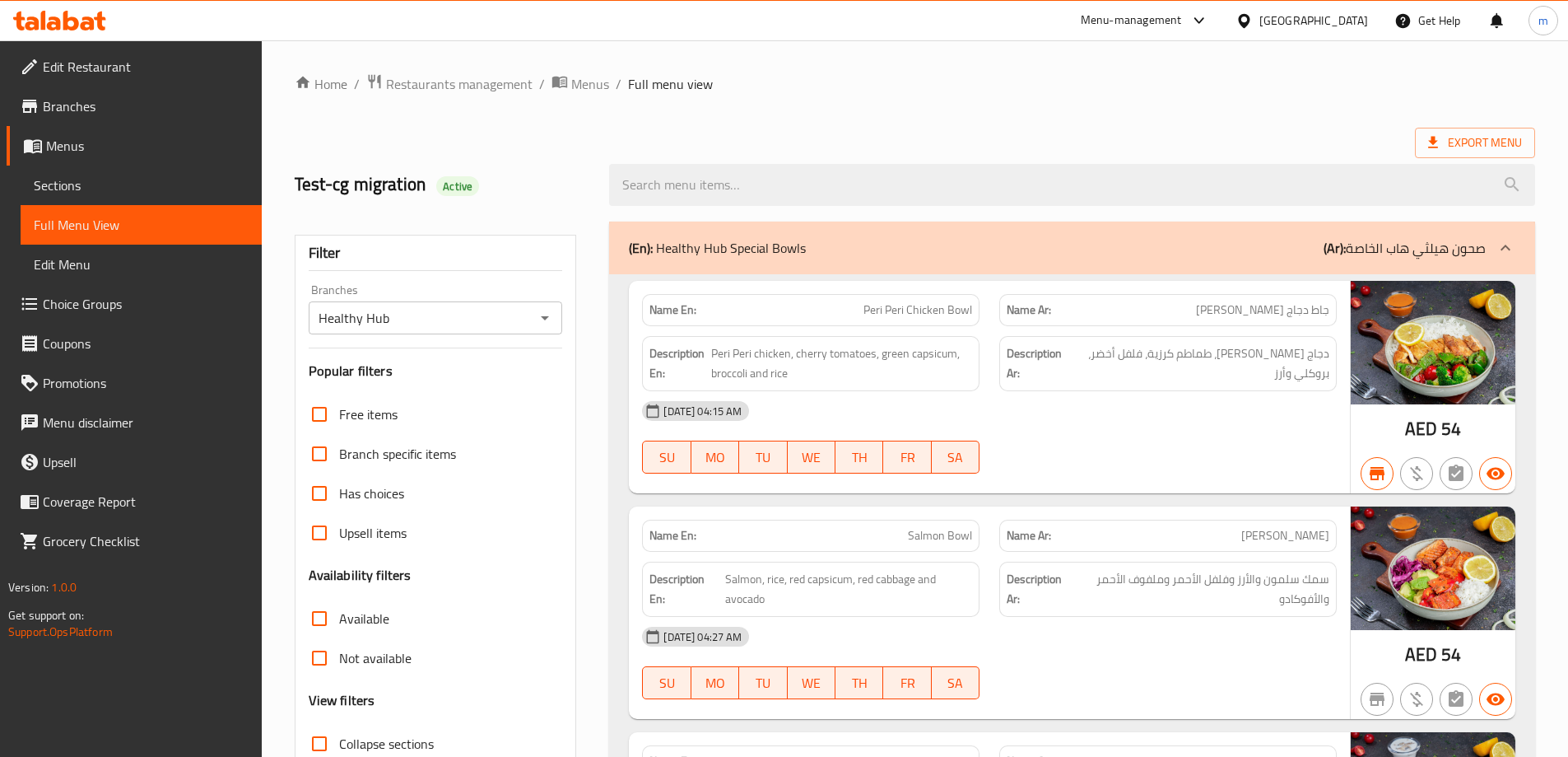
scroll to position [2331, 0]
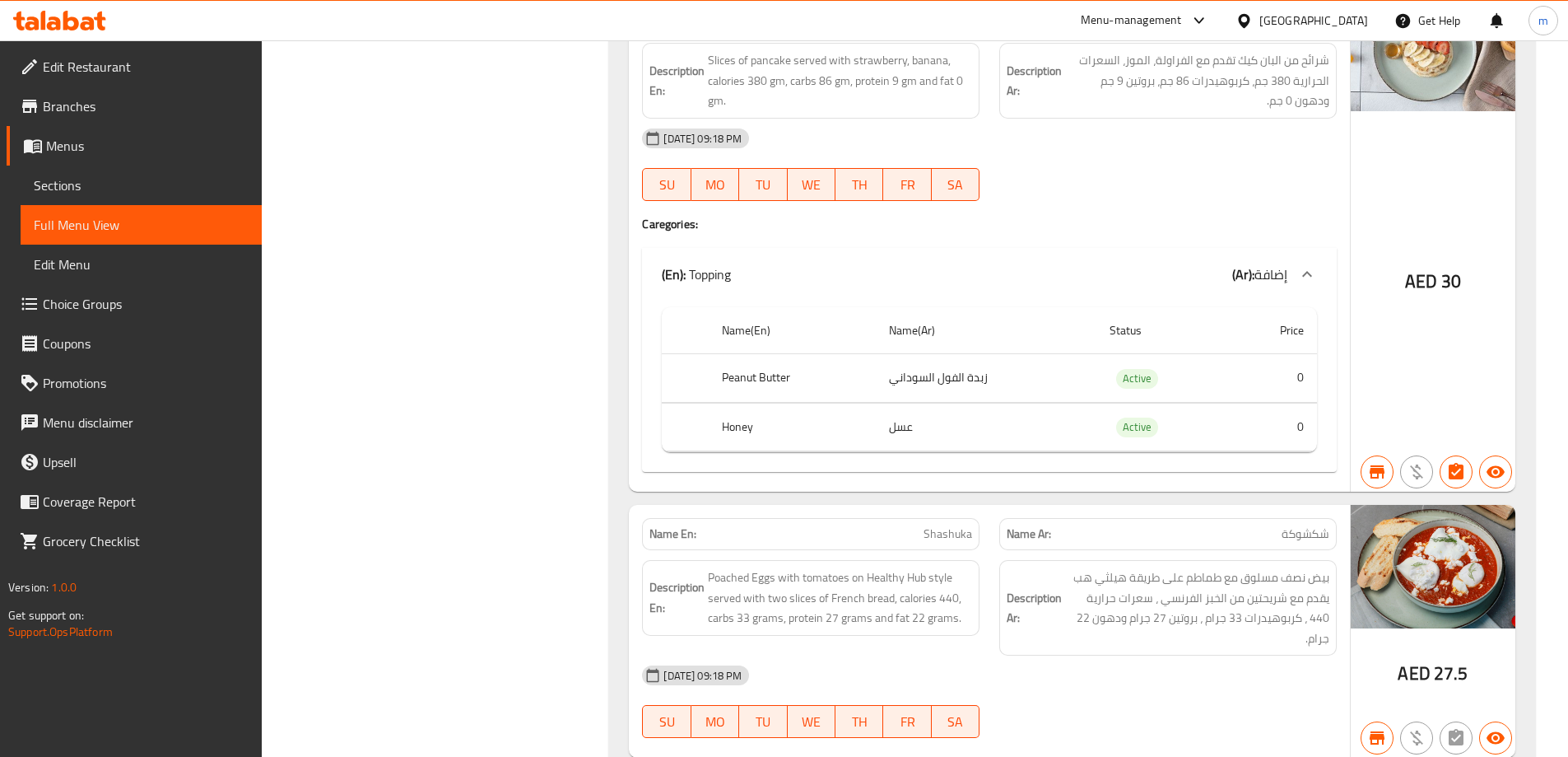
click at [100, 110] on span "Branches" at bounding box center [145, 106] width 206 height 20
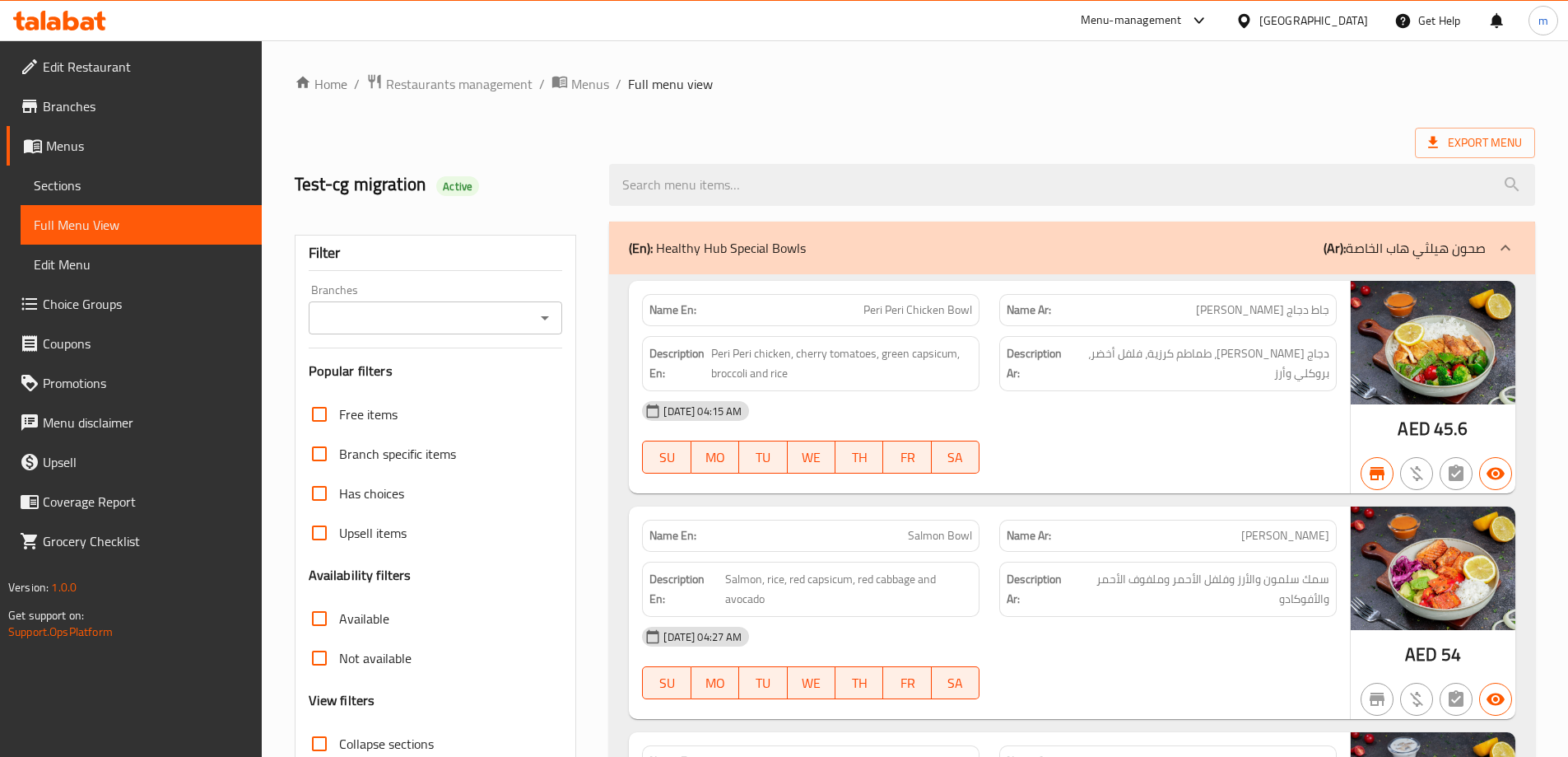
scroll to position [494, 0]
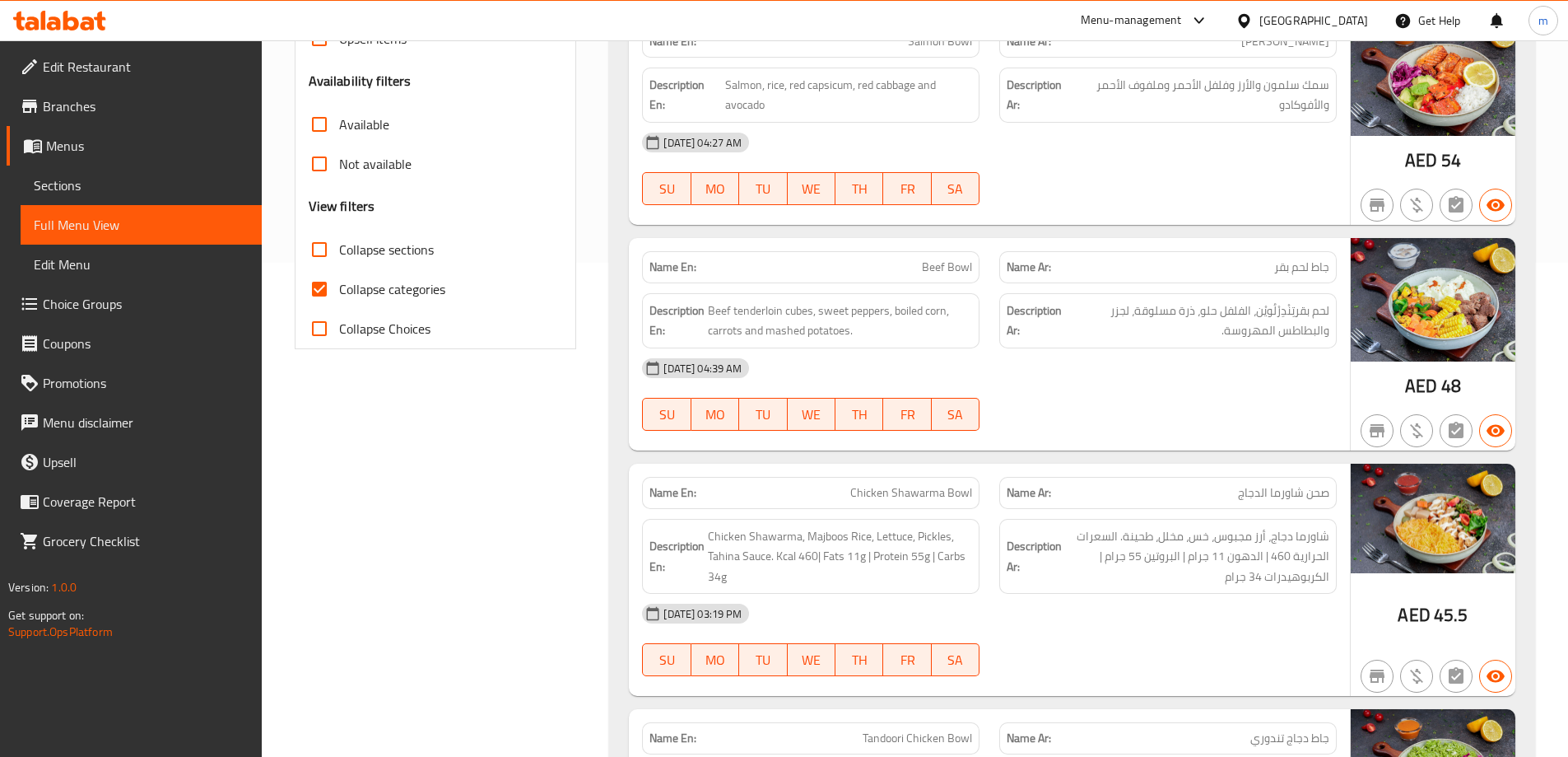
click at [326, 290] on input "Collapse categories" at bounding box center [320, 289] width 39 height 40
checkbox input "false"
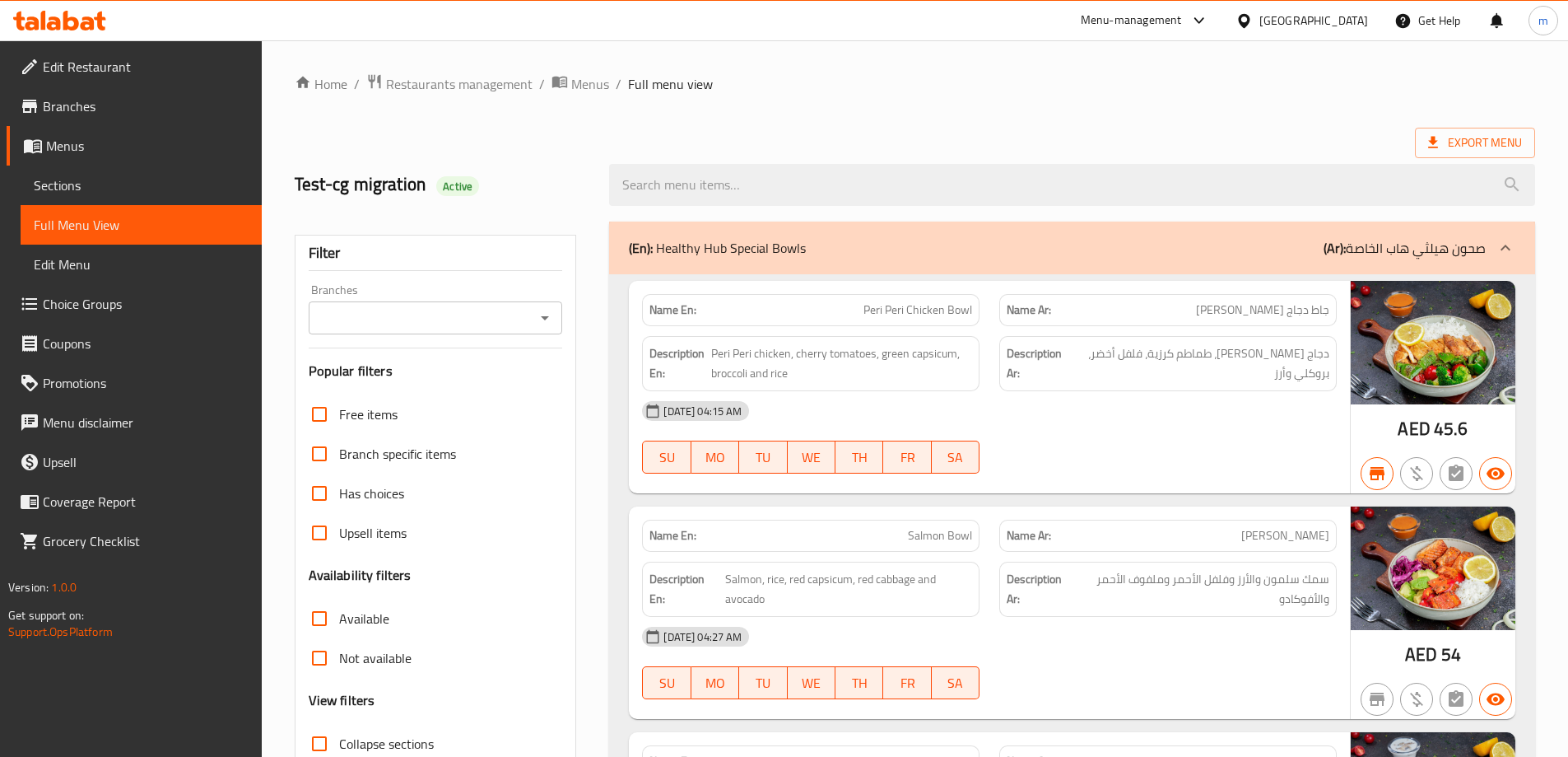
click at [534, 310] on div at bounding box center [544, 318] width 22 height 23
click at [545, 321] on icon "Open" at bounding box center [545, 318] width 20 height 20
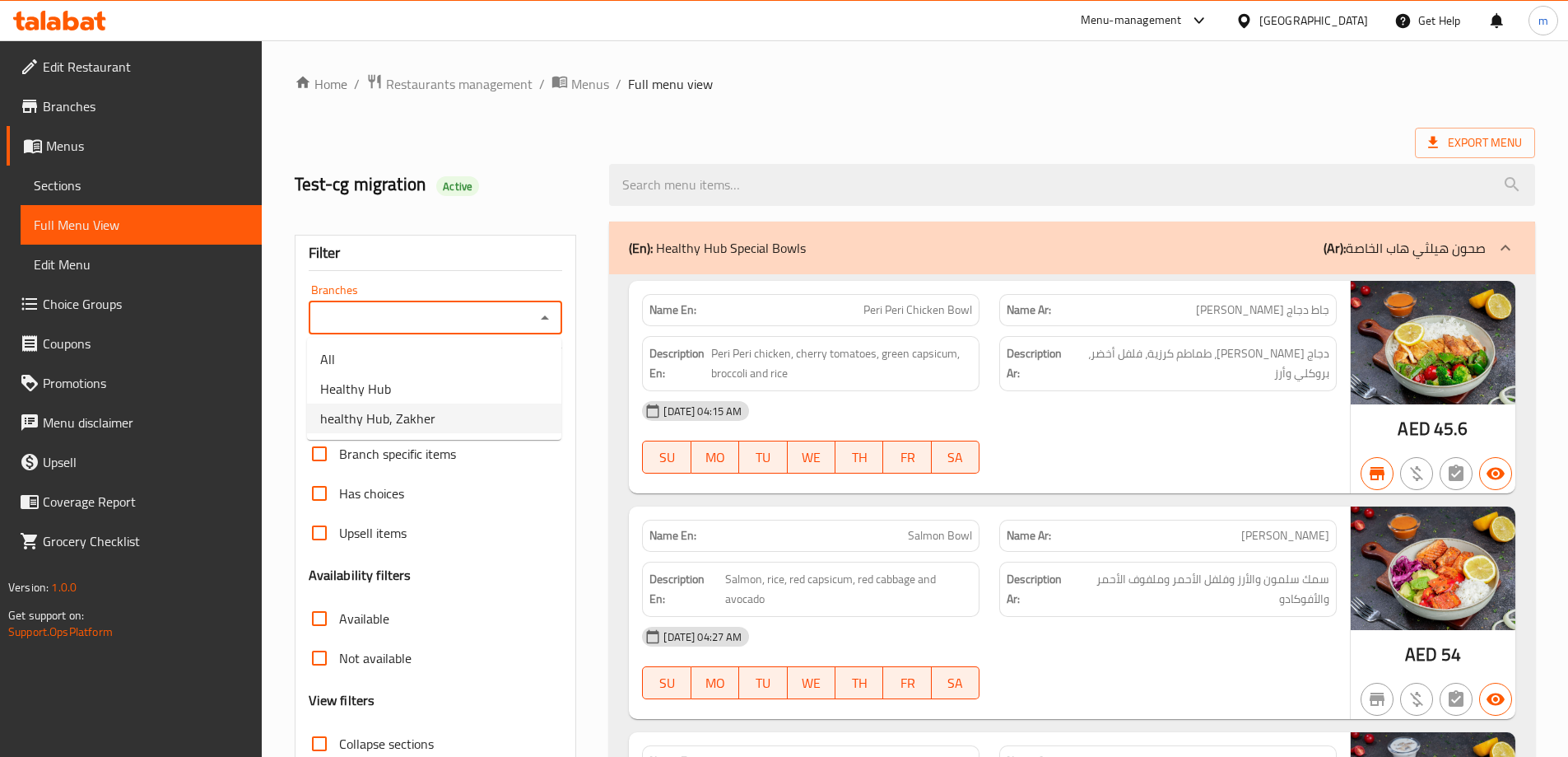
click at [469, 410] on li "healthy Hub, Zakher" at bounding box center [434, 418] width 254 height 30
type input "healthy Hub, Zakher"
